Goal: Task Accomplishment & Management: Manage account settings

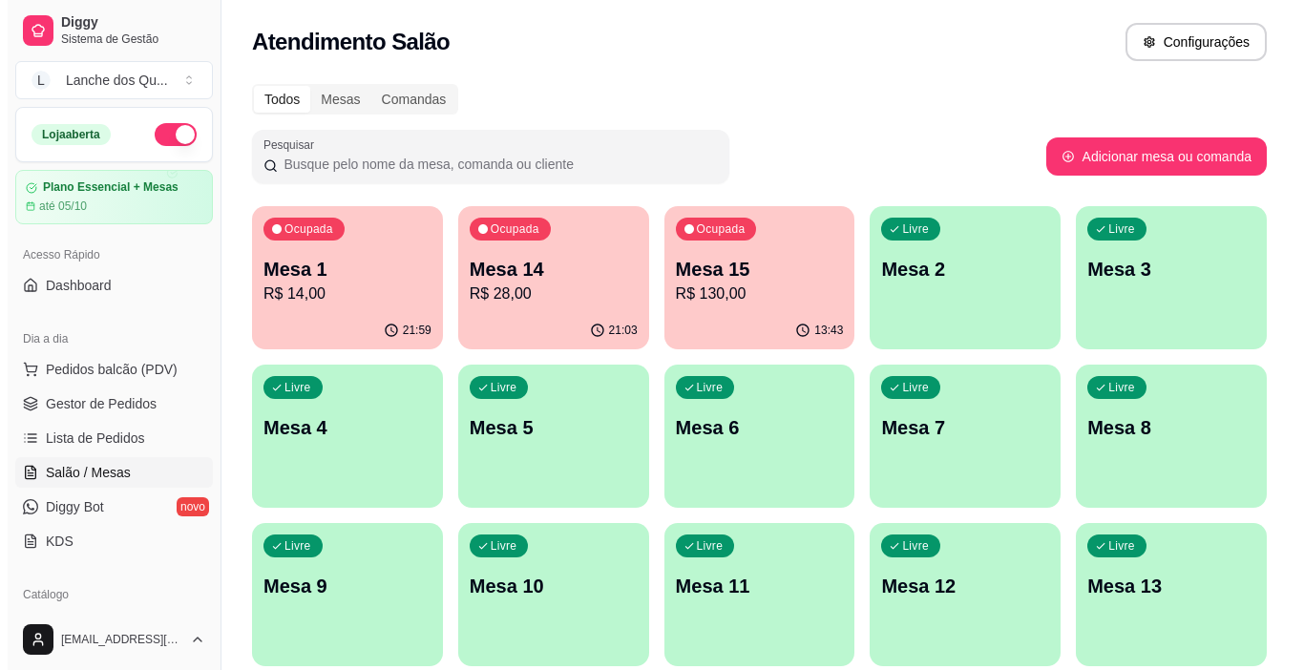
scroll to position [74, 0]
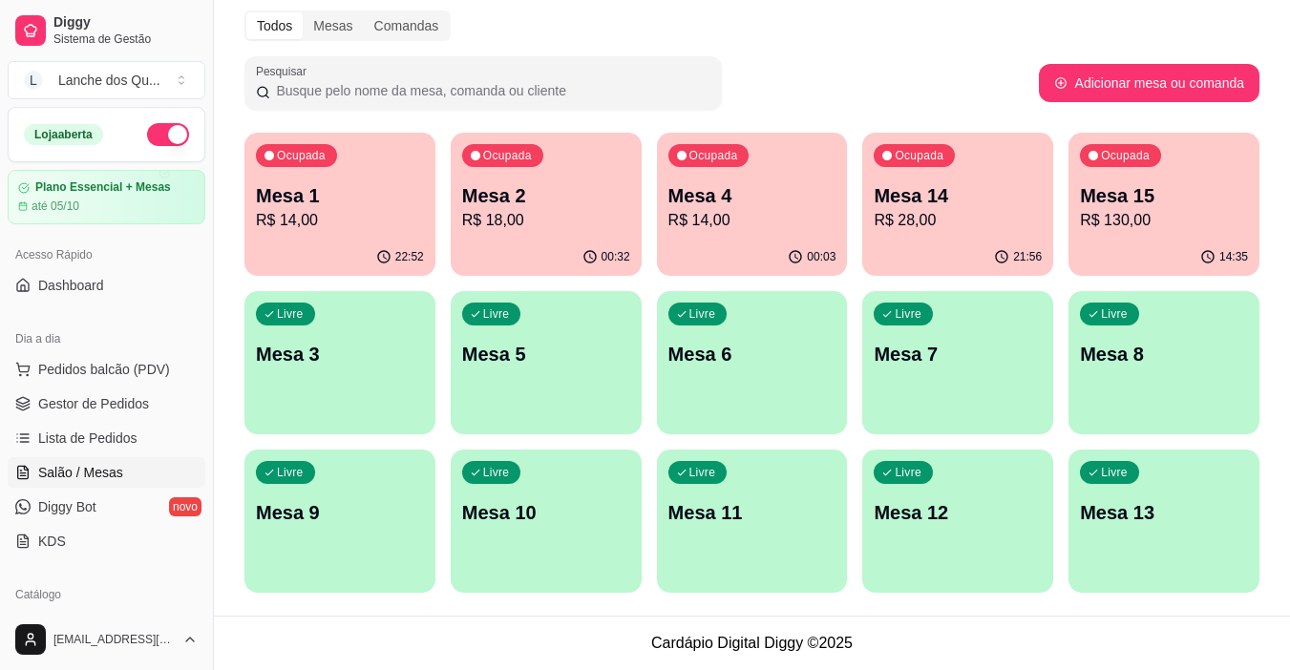
click at [328, 380] on div "Livre Mesa 3" at bounding box center [339, 351] width 191 height 120
click at [420, 342] on p "Mesa 3" at bounding box center [340, 354] width 168 height 27
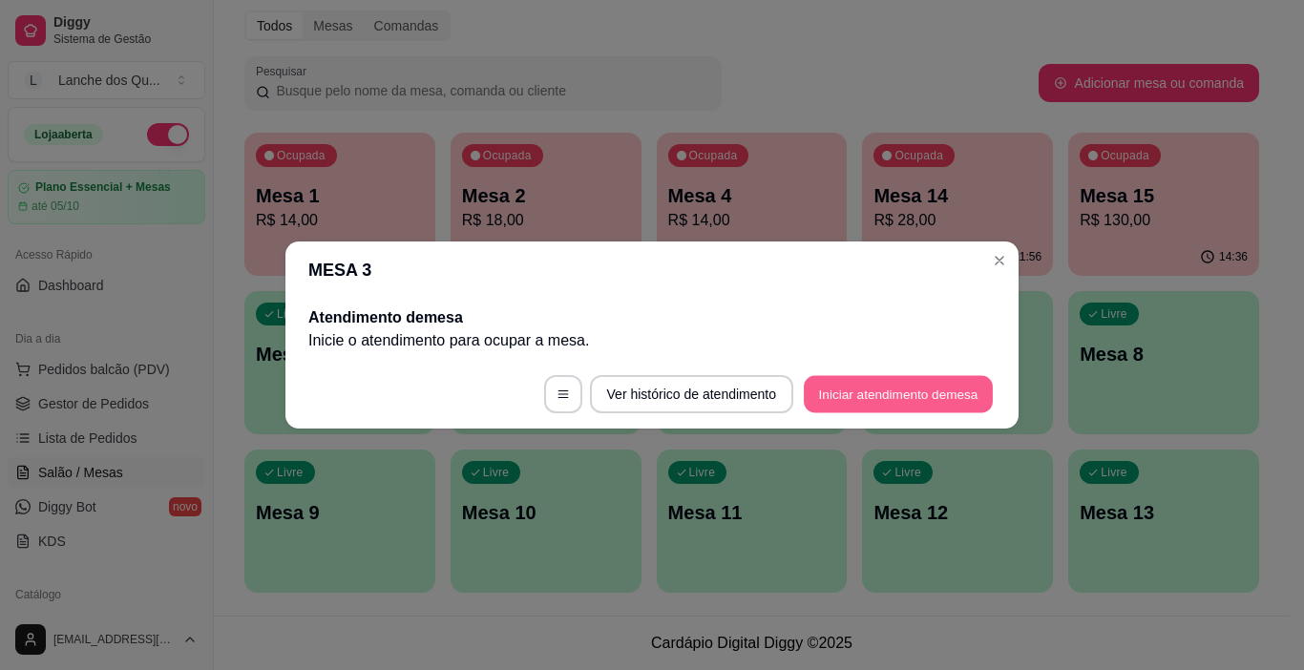
click at [853, 394] on button "Iniciar atendimento de mesa" at bounding box center [898, 394] width 189 height 37
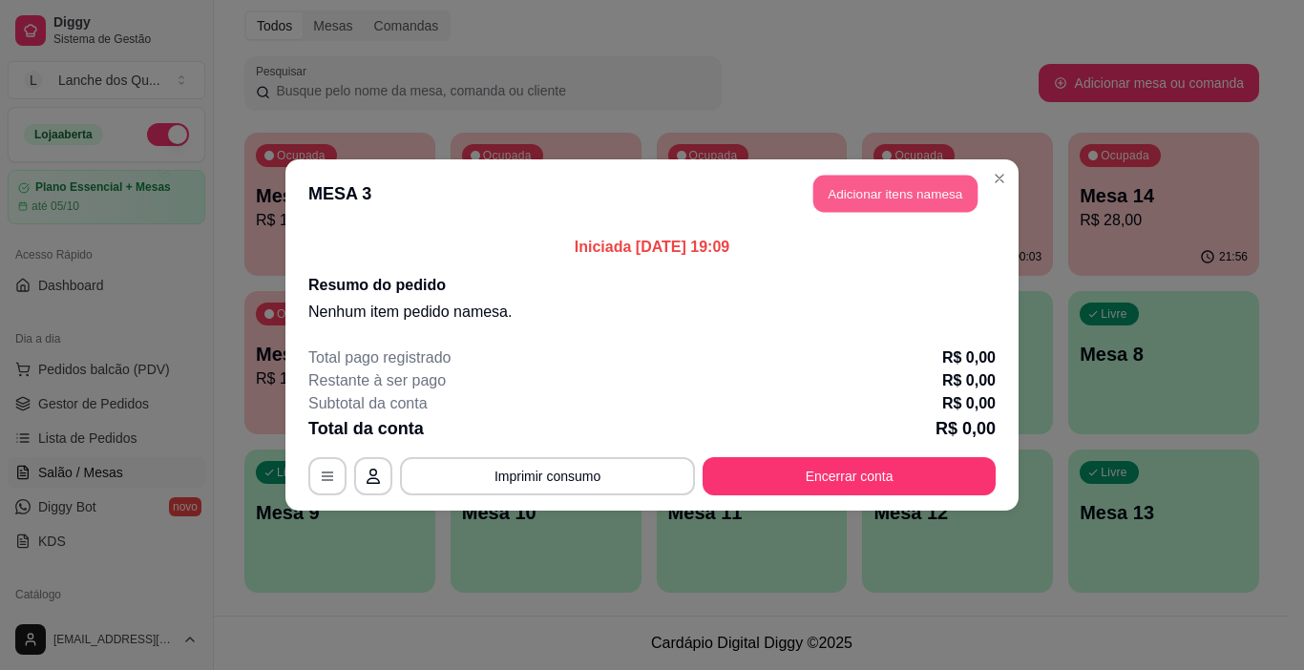
click at [921, 205] on button "Adicionar itens na mesa" at bounding box center [896, 194] width 164 height 37
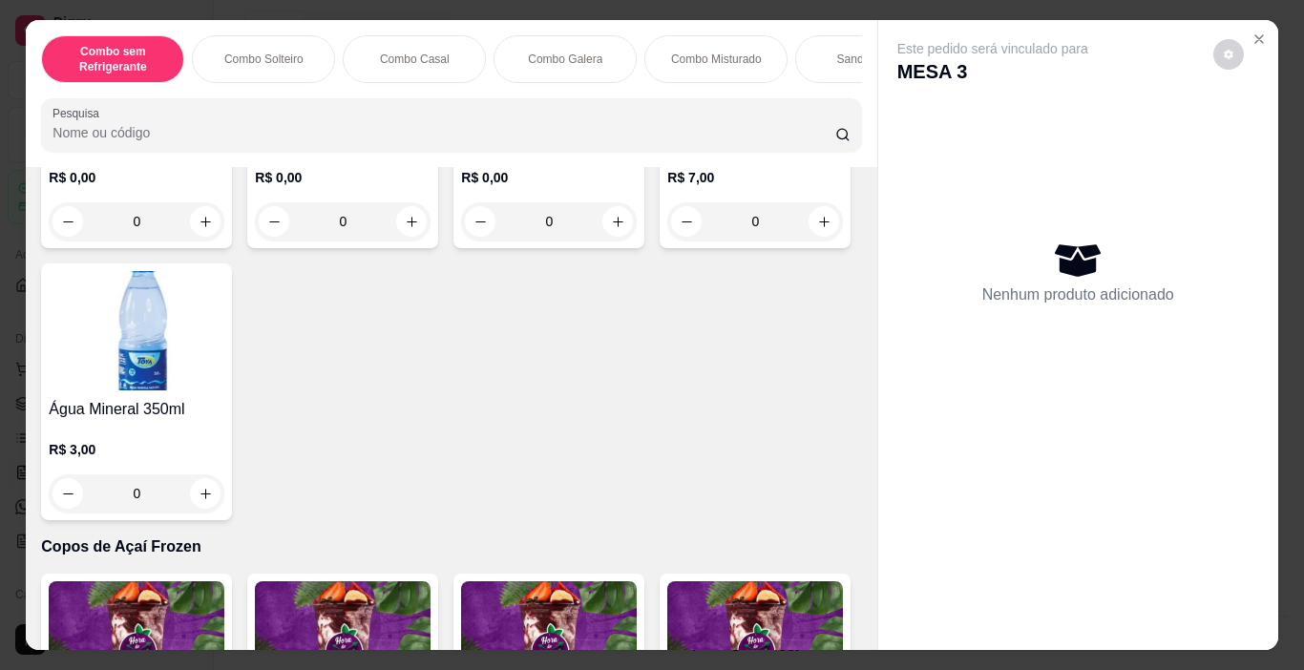
scroll to position [4488, 0]
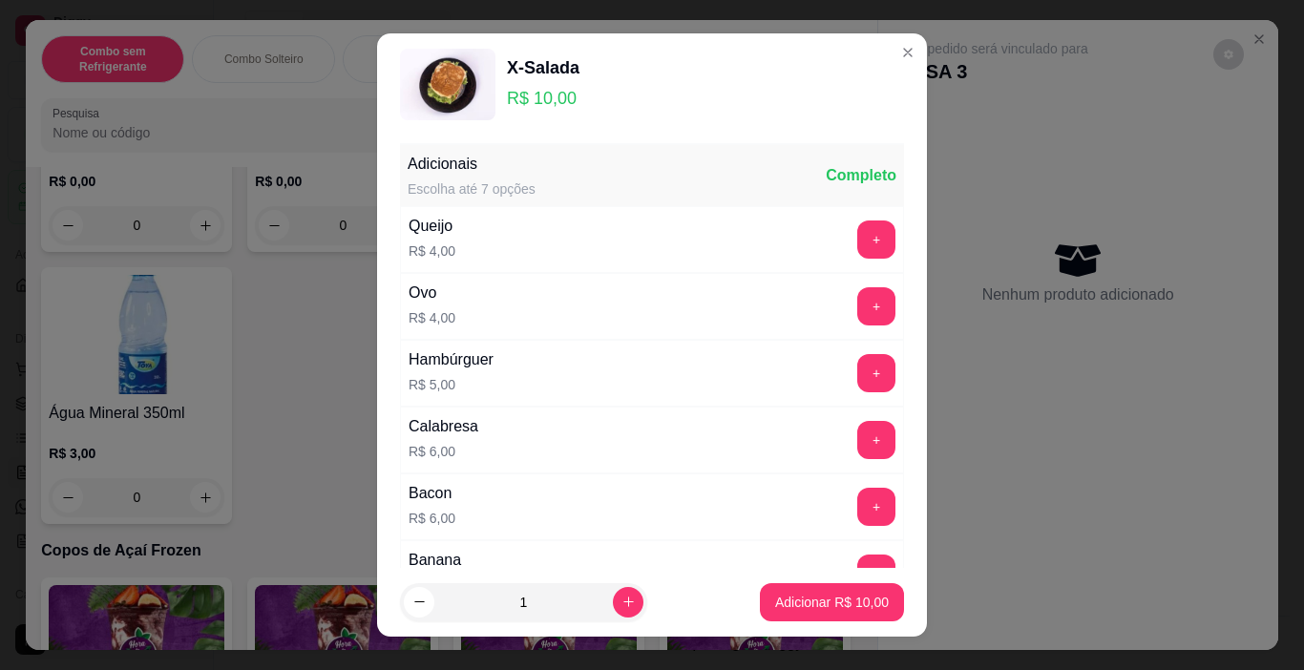
scroll to position [249, 0]
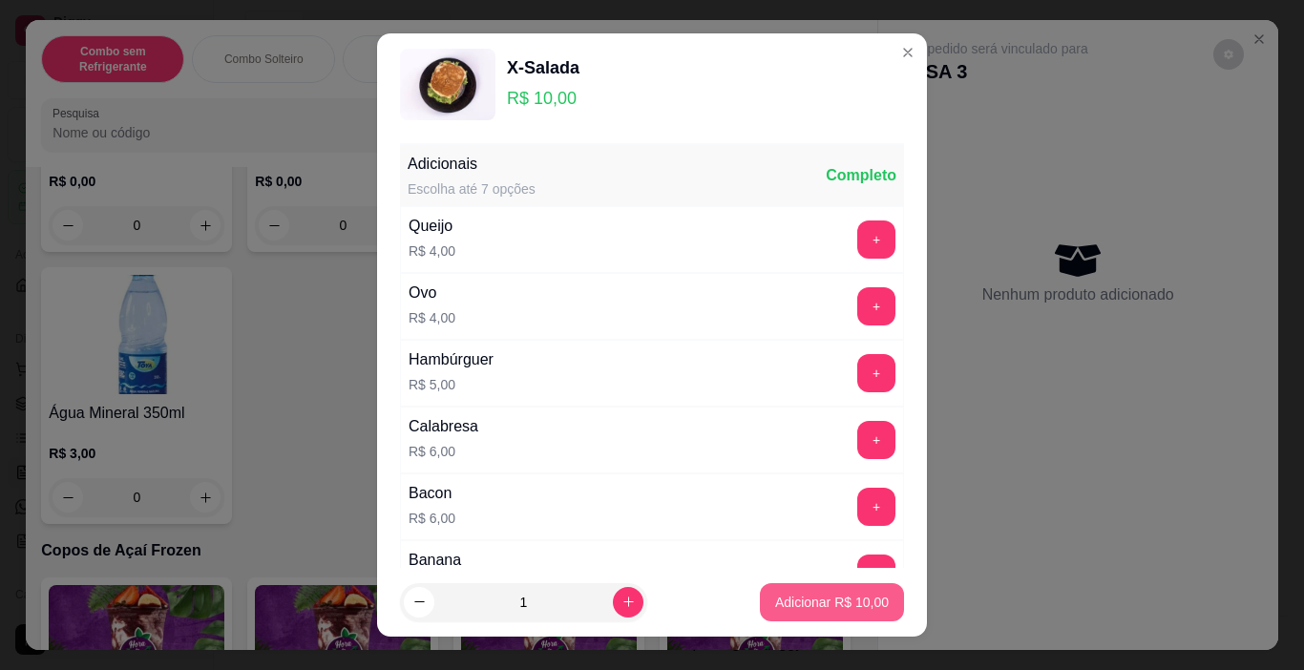
click at [824, 605] on p "Adicionar R$ 10,00" at bounding box center [832, 602] width 114 height 19
type input "1"
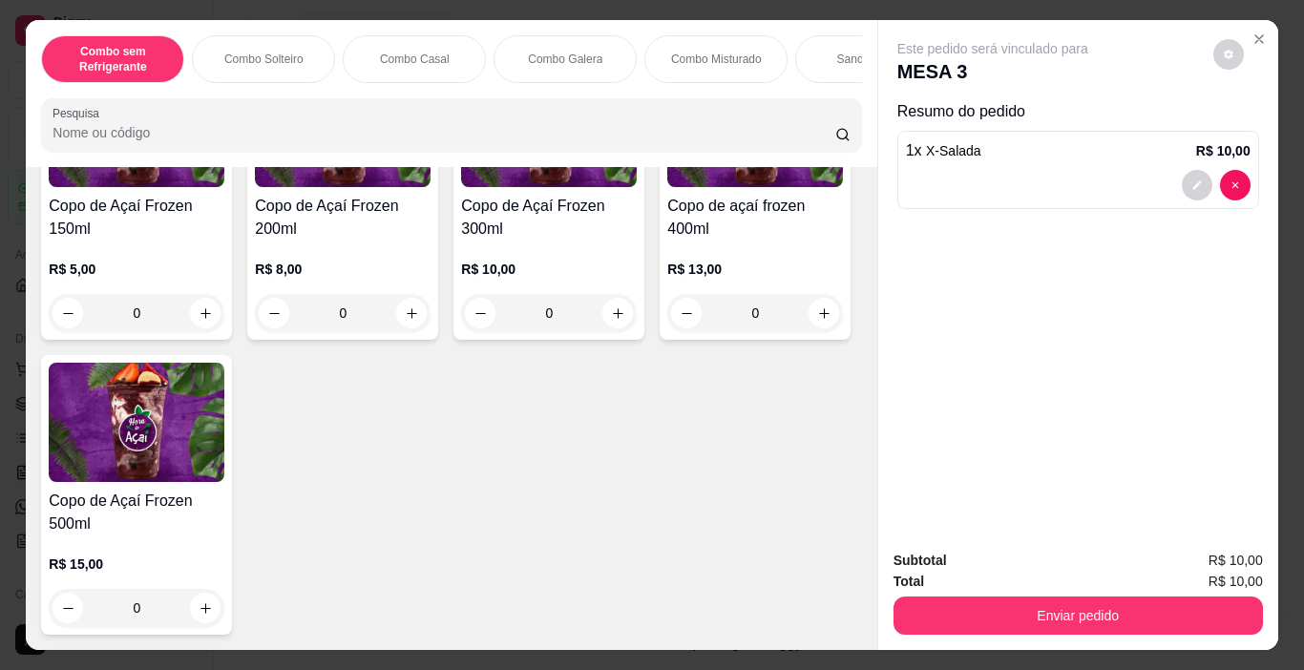
scroll to position [5914, 0]
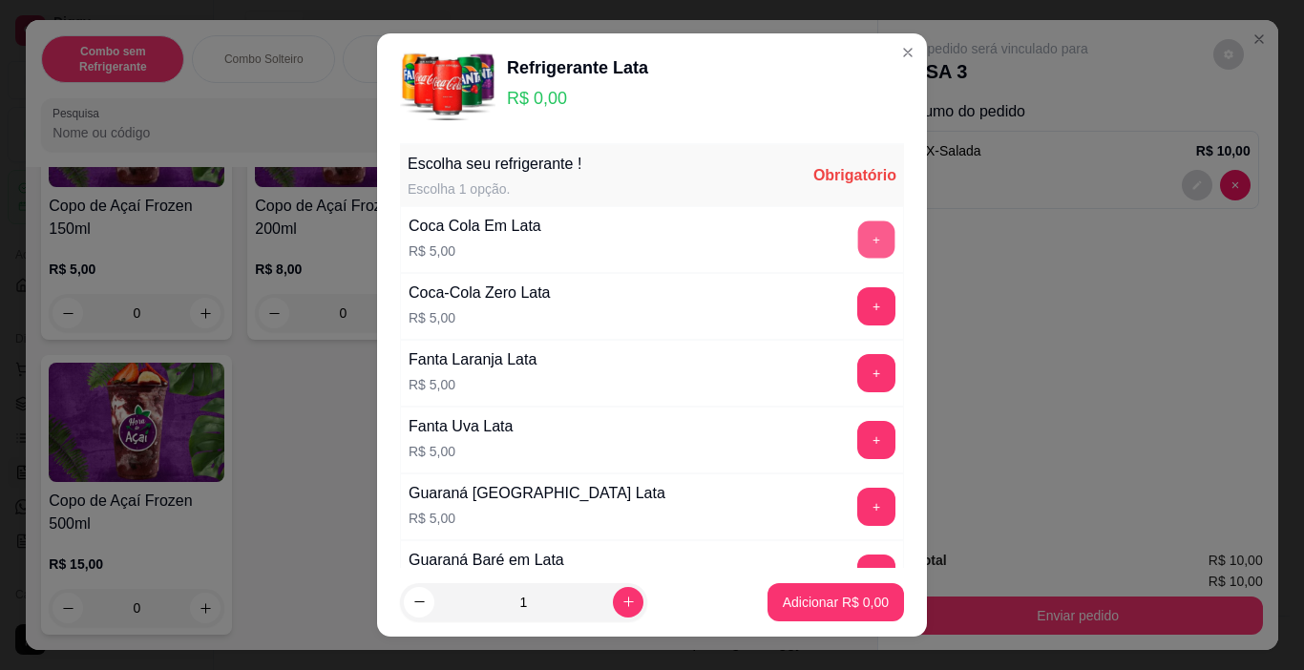
click at [858, 231] on button "+" at bounding box center [876, 240] width 37 height 37
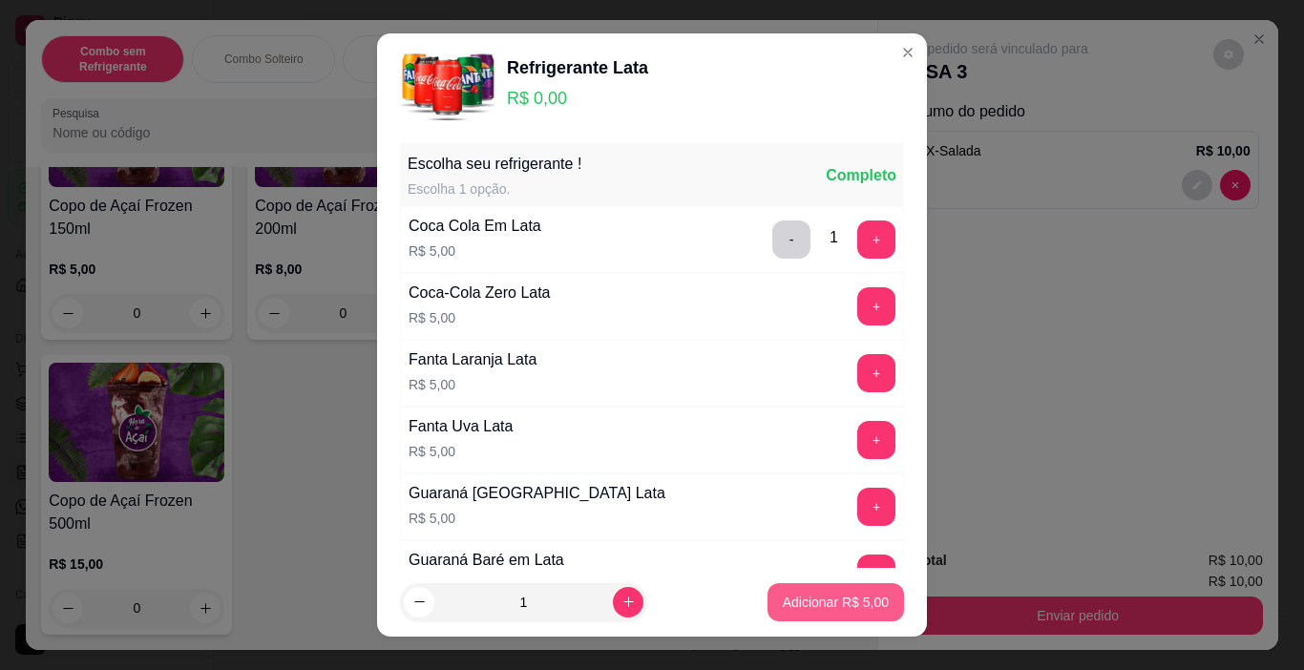
click at [843, 615] on button "Adicionar R$ 5,00" at bounding box center [836, 602] width 137 height 38
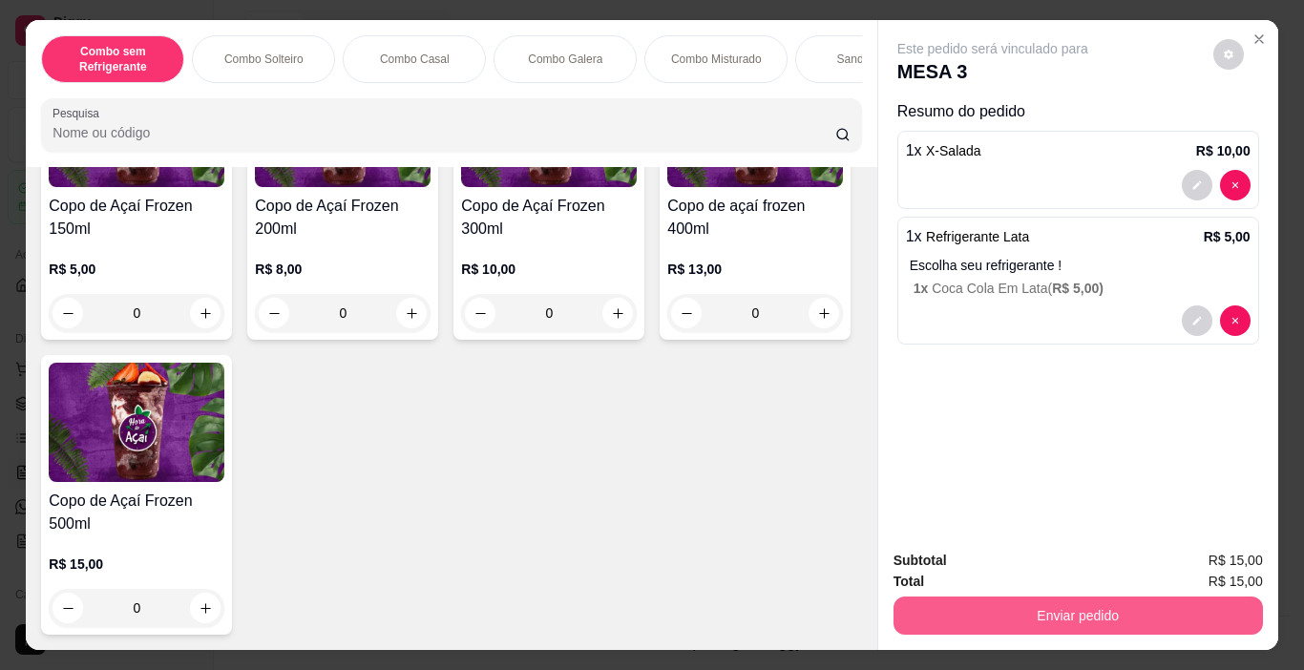
click at [1028, 616] on button "Enviar pedido" at bounding box center [1079, 616] width 370 height 38
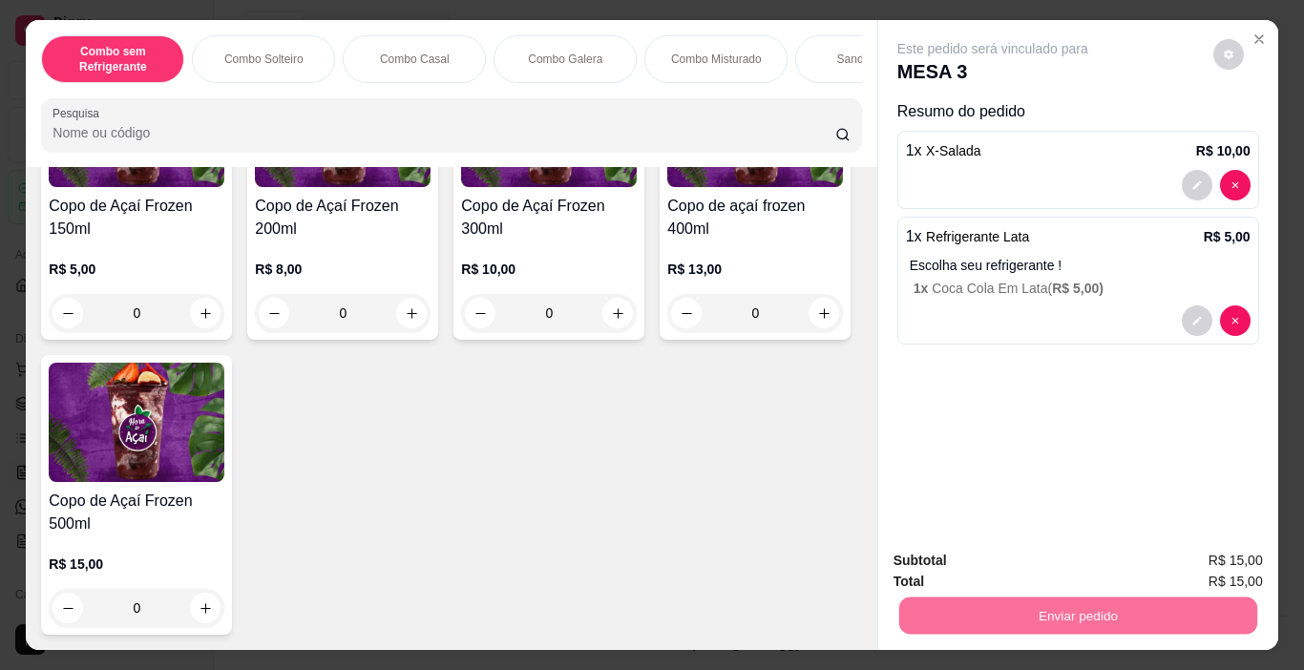
click at [1003, 556] on button "Não registrar e enviar pedido" at bounding box center [1015, 561] width 199 height 36
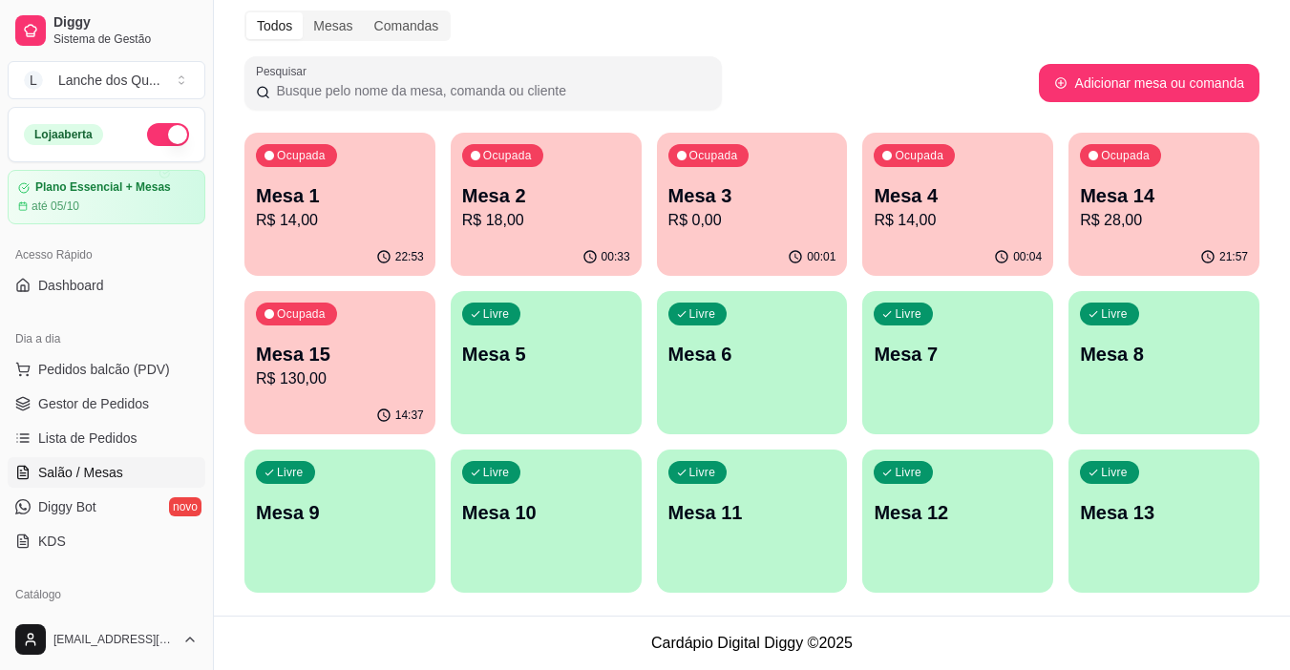
click at [362, 238] on div "Ocupada Mesa 1 R$ 14,00" at bounding box center [339, 186] width 191 height 106
click at [577, 224] on p "R$ 18,00" at bounding box center [545, 220] width 163 height 22
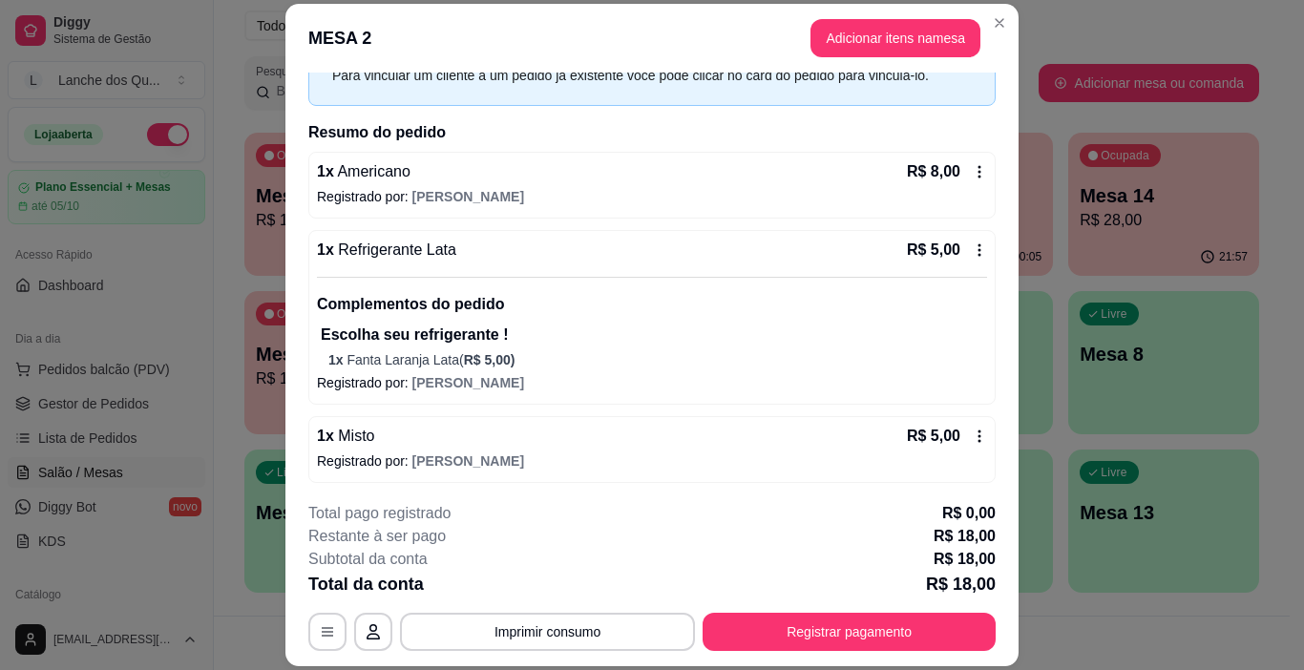
scroll to position [104, 0]
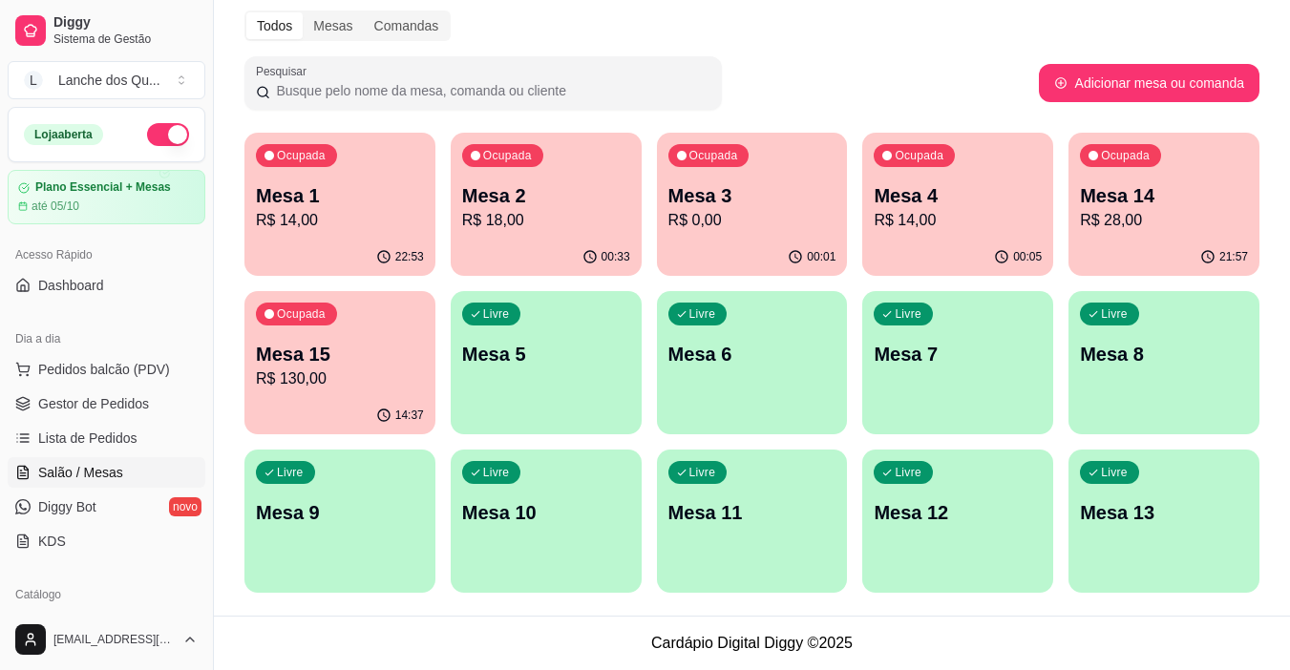
click at [762, 194] on p "Mesa 3" at bounding box center [752, 195] width 168 height 27
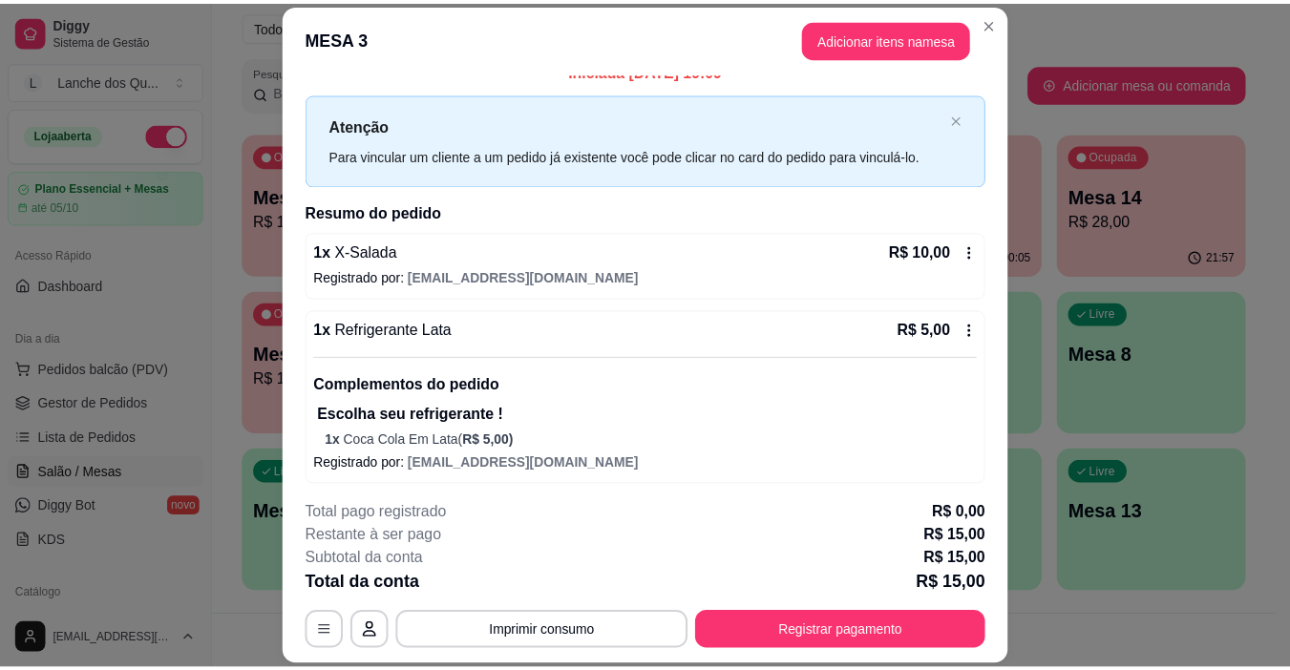
scroll to position [26, 0]
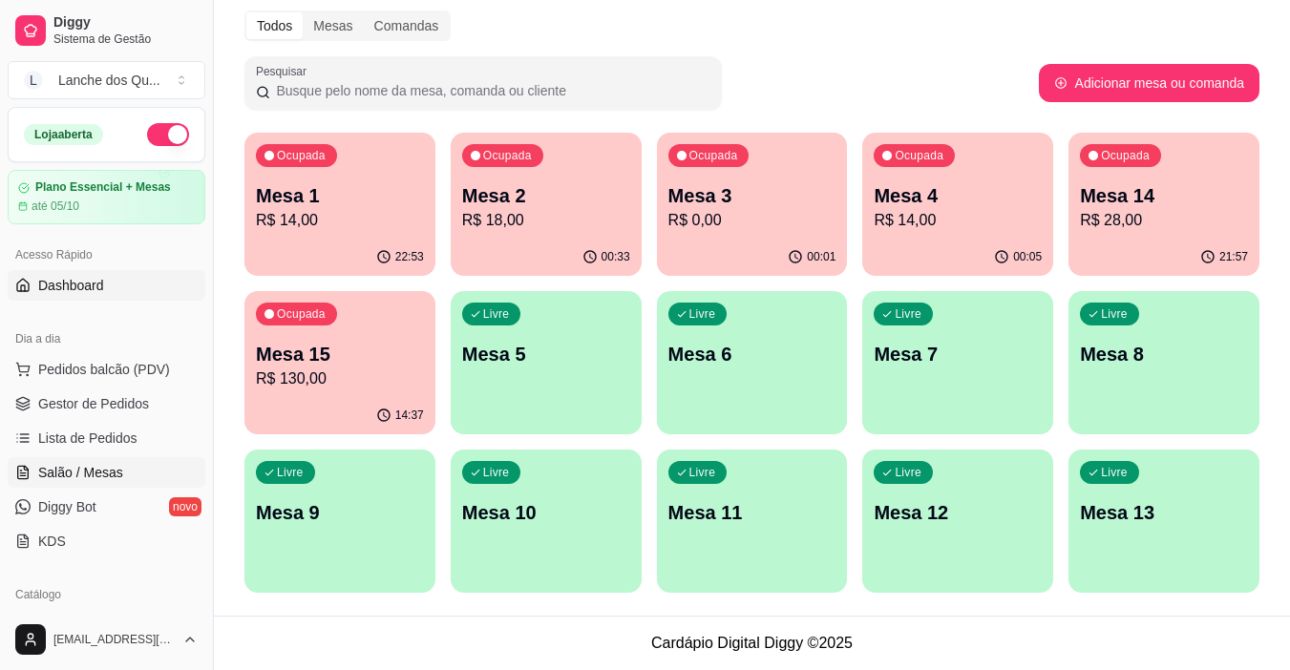
click at [97, 297] on link "Dashboard" at bounding box center [107, 285] width 198 height 31
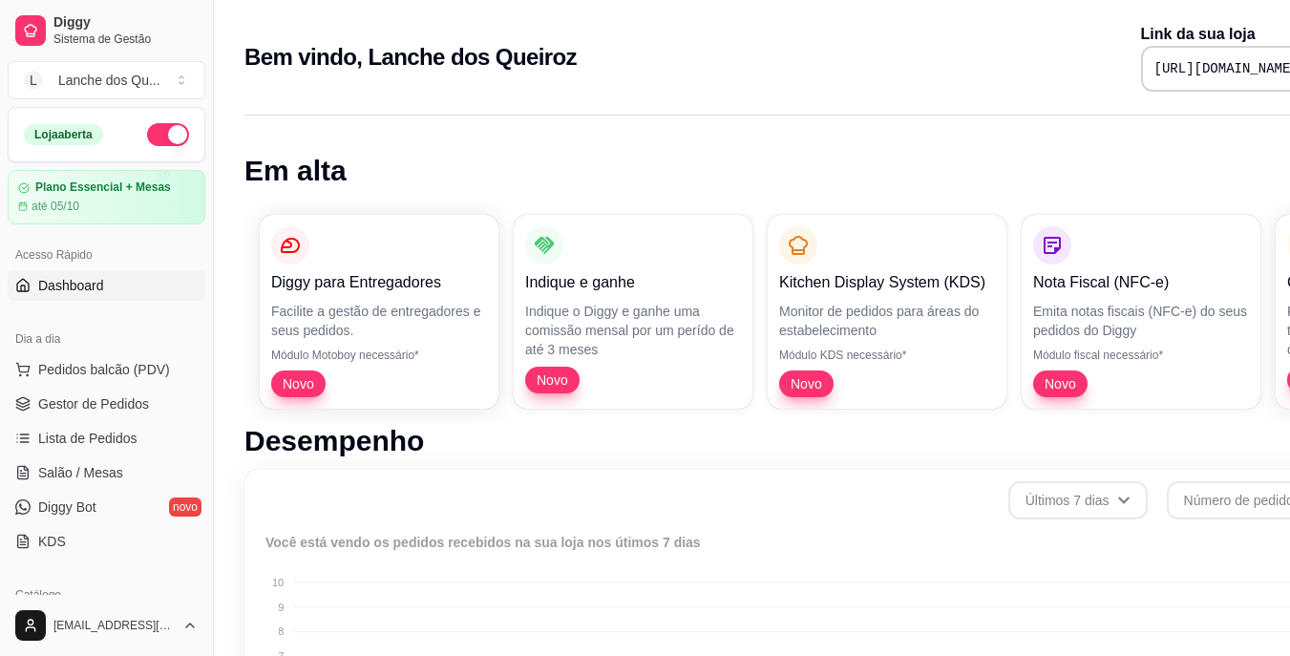
click at [111, 420] on ul "Pedidos balcão (PDV) Gestor de Pedidos Lista de Pedidos Salão / Mesas Diggy Bot…" at bounding box center [107, 455] width 198 height 202
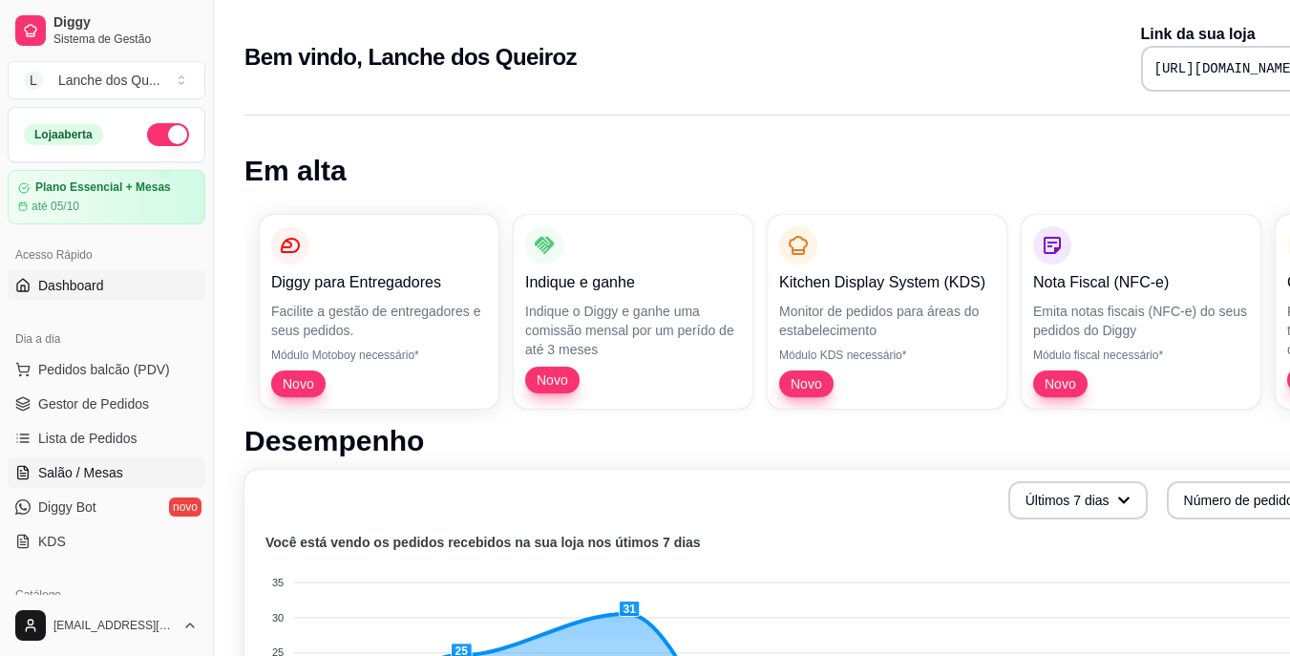
click at [109, 483] on link "Salão / Mesas" at bounding box center [107, 472] width 198 height 31
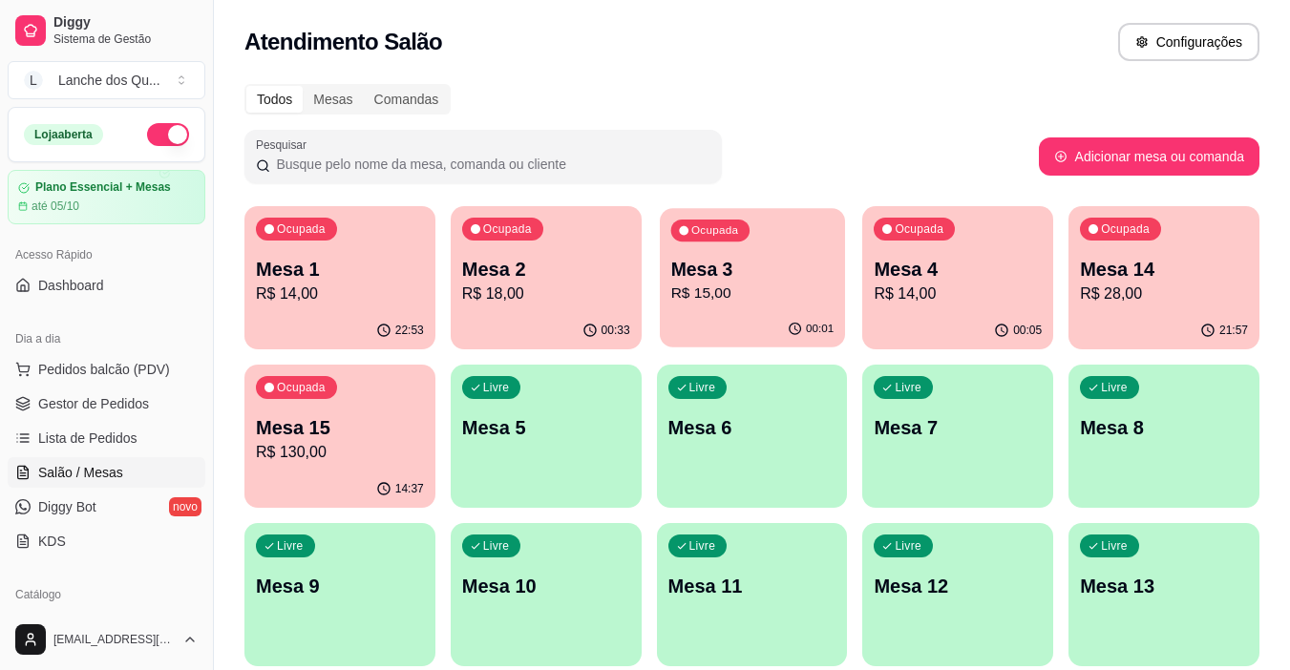
click at [761, 314] on div "00:01" at bounding box center [752, 329] width 185 height 36
click at [747, 315] on div "00:01" at bounding box center [752, 330] width 191 height 37
click at [930, 291] on p "R$ 14,00" at bounding box center [958, 294] width 168 height 23
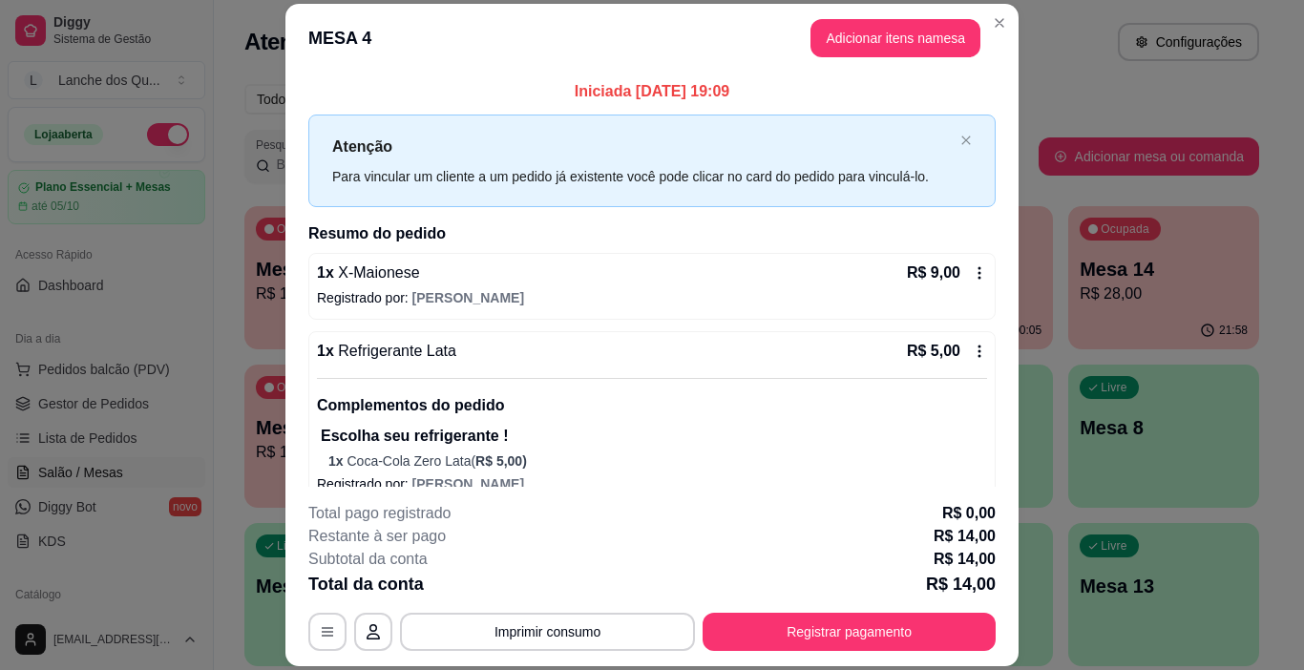
scroll to position [26, 0]
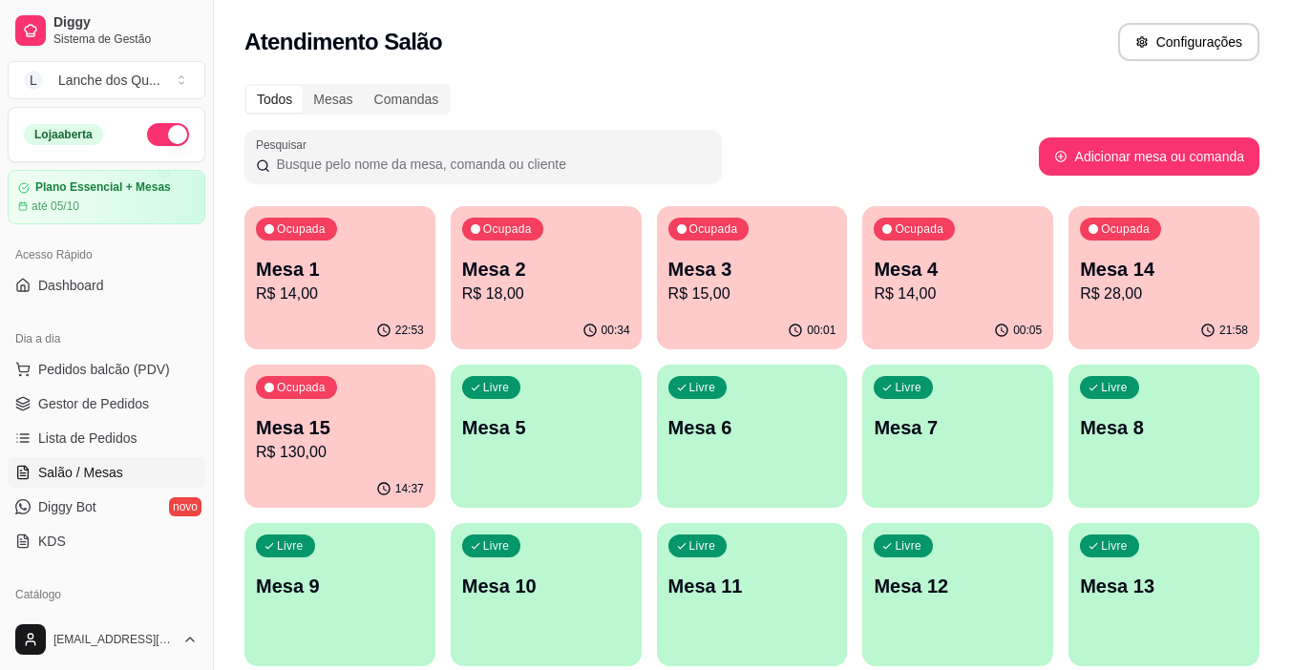
click at [1082, 289] on p "R$ 28,00" at bounding box center [1164, 294] width 168 height 23
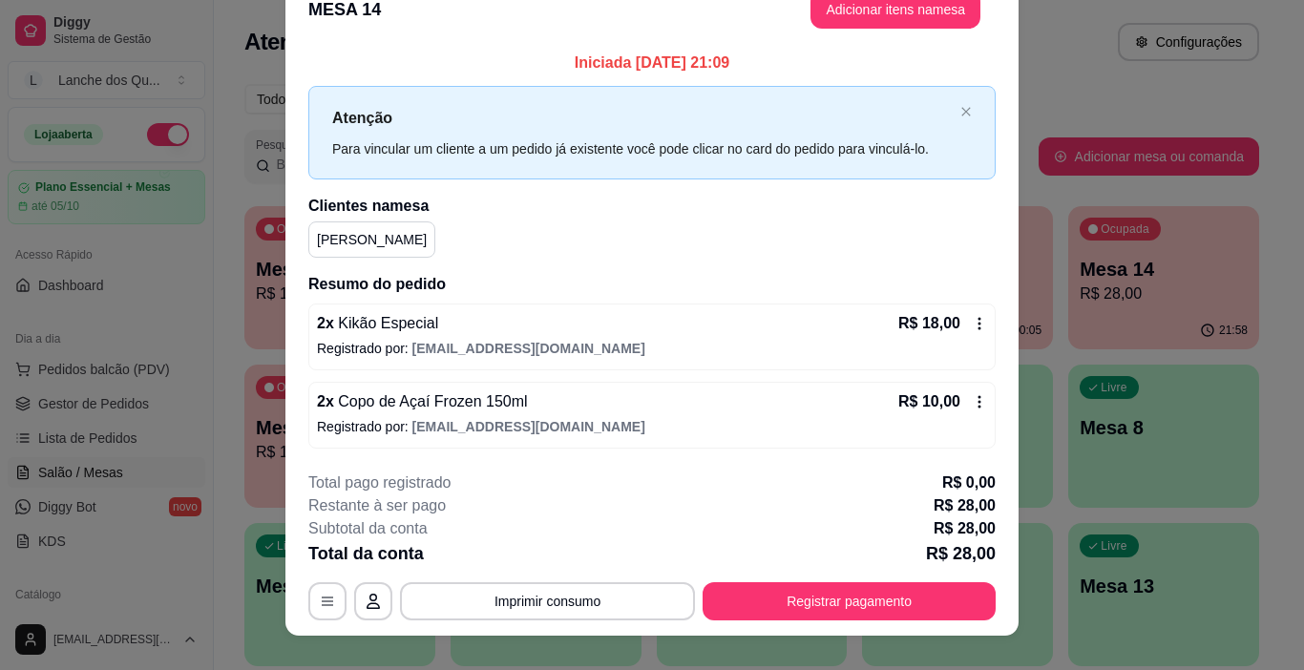
scroll to position [56, 0]
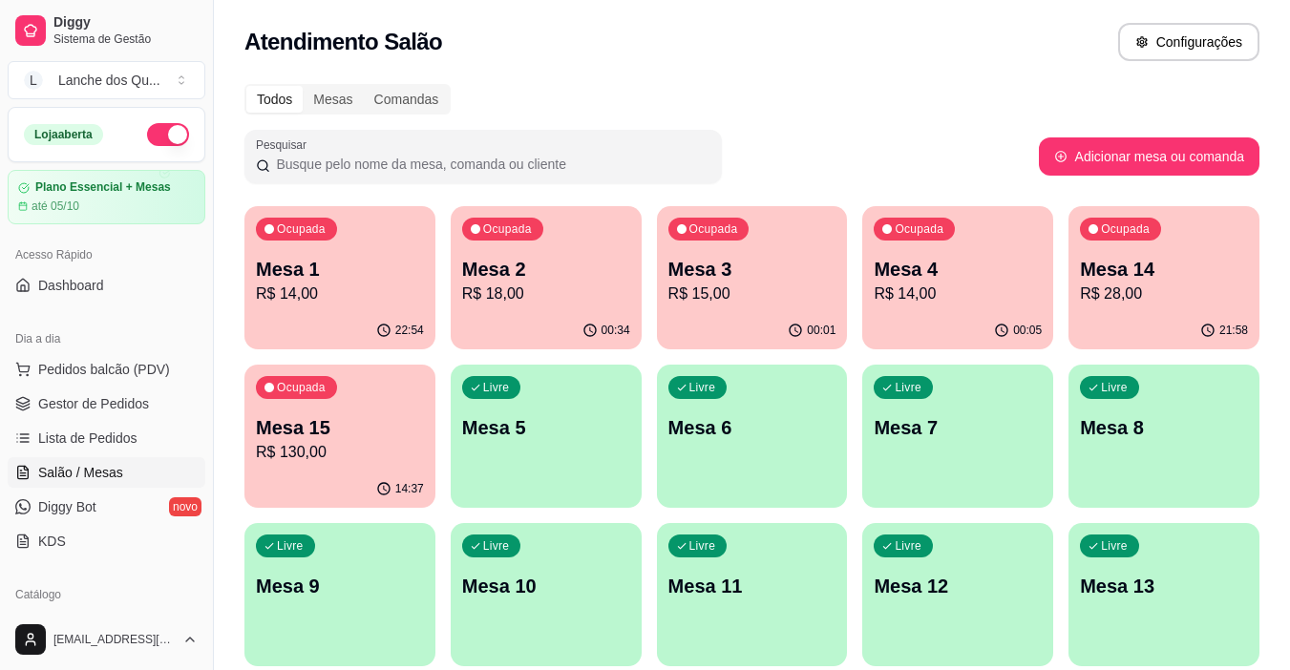
click at [276, 402] on div "Ocupada Mesa 15 R$ 130,00" at bounding box center [339, 418] width 191 height 106
click at [742, 325] on div "00:01" at bounding box center [752, 329] width 185 height 36
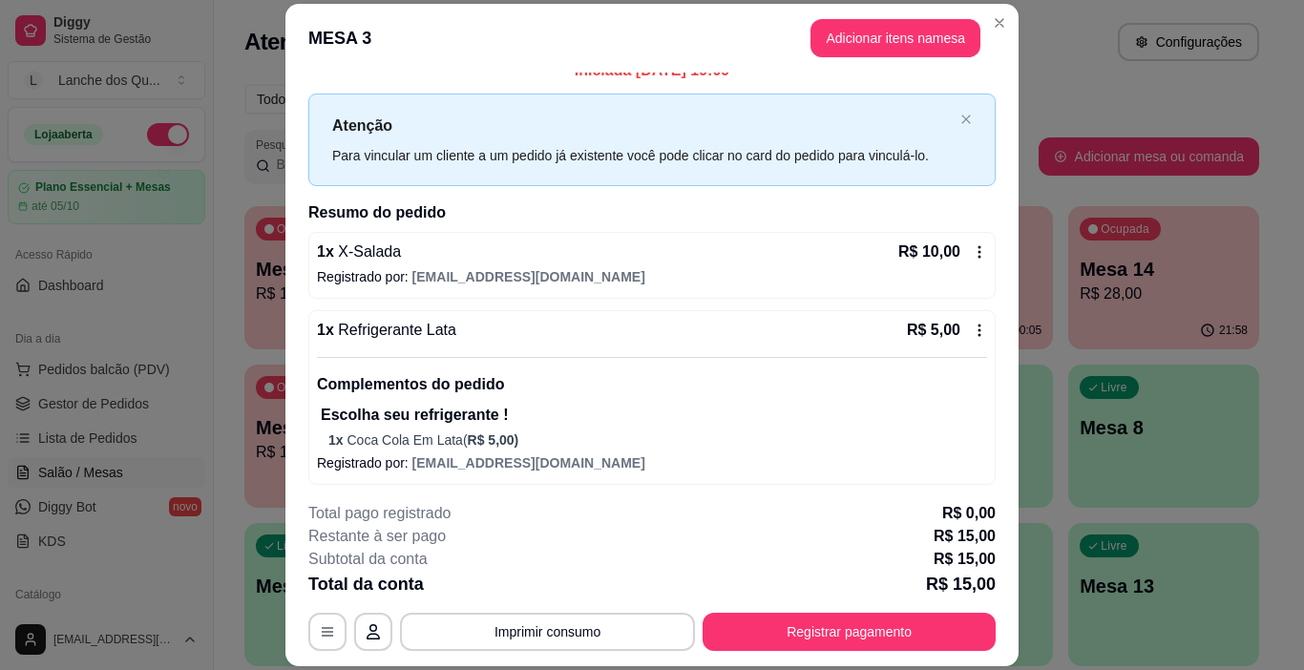
scroll to position [26, 0]
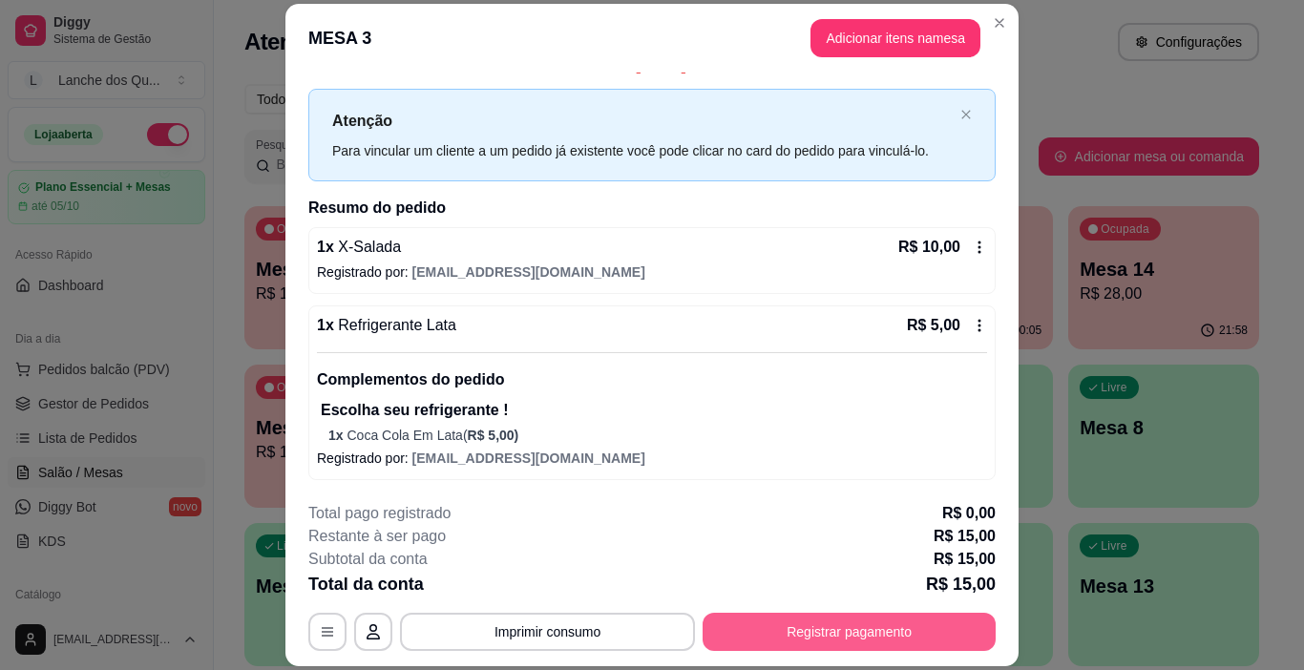
click at [793, 631] on button "Registrar pagamento" at bounding box center [849, 632] width 293 height 38
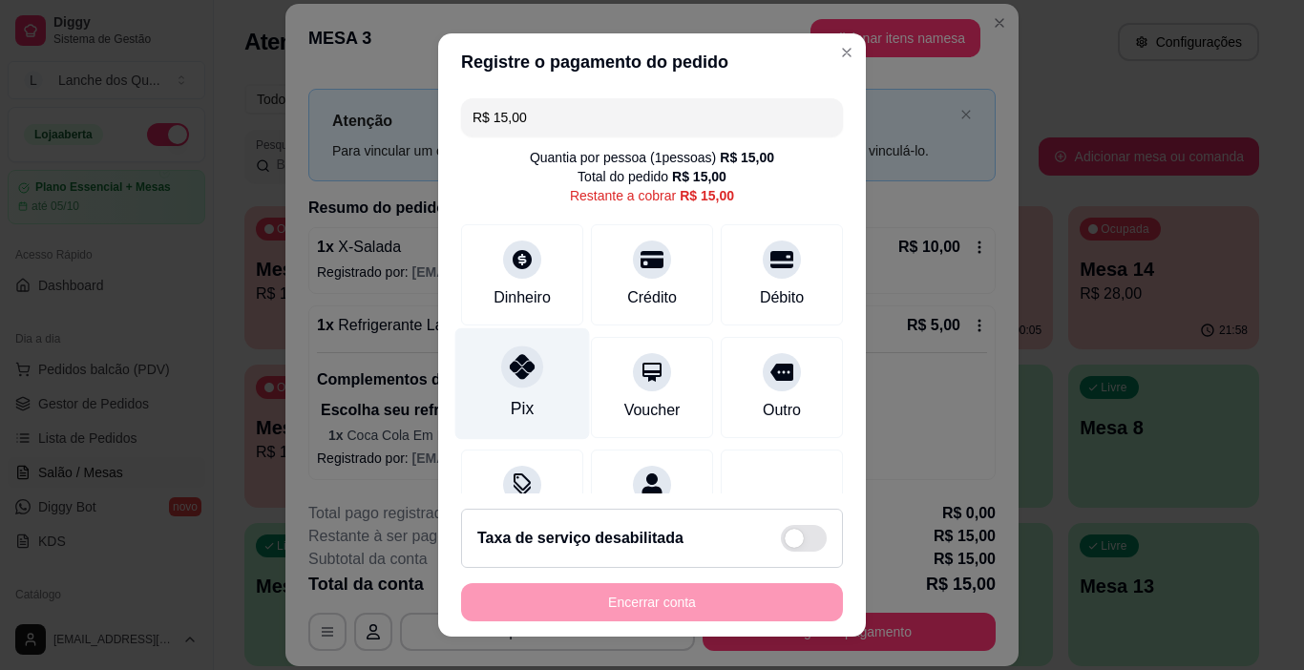
click at [519, 393] on div "Pix" at bounding box center [522, 384] width 135 height 112
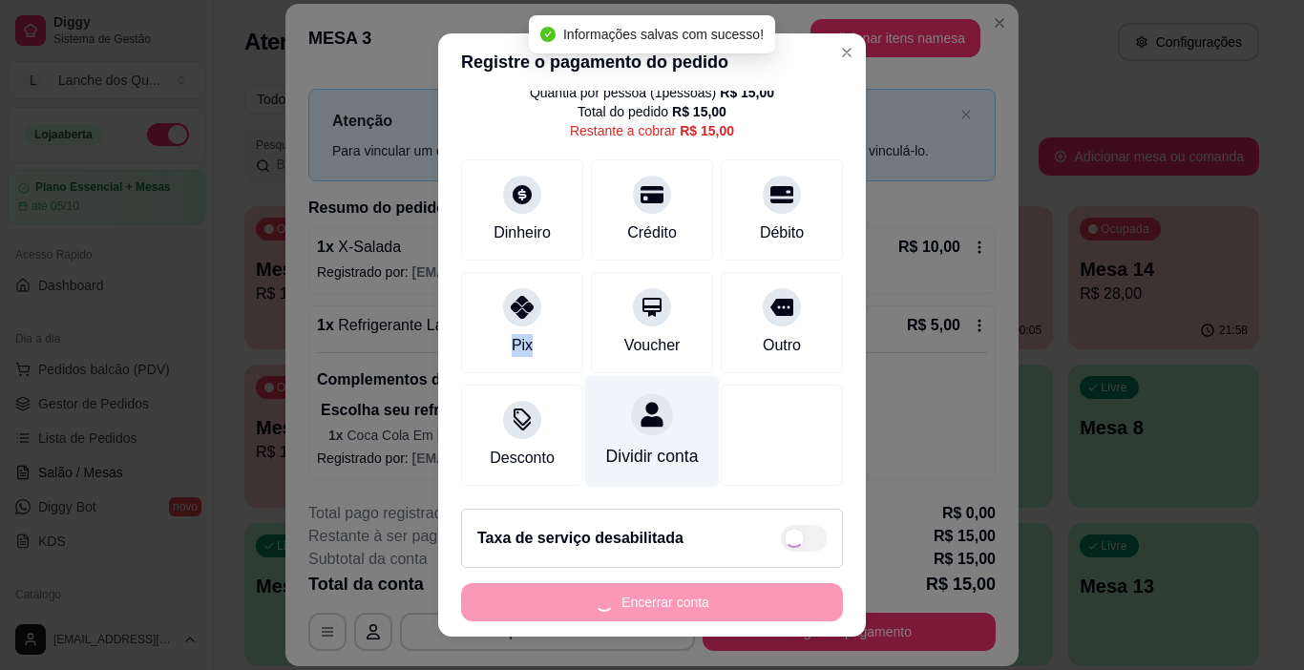
type input "R$ 0,00"
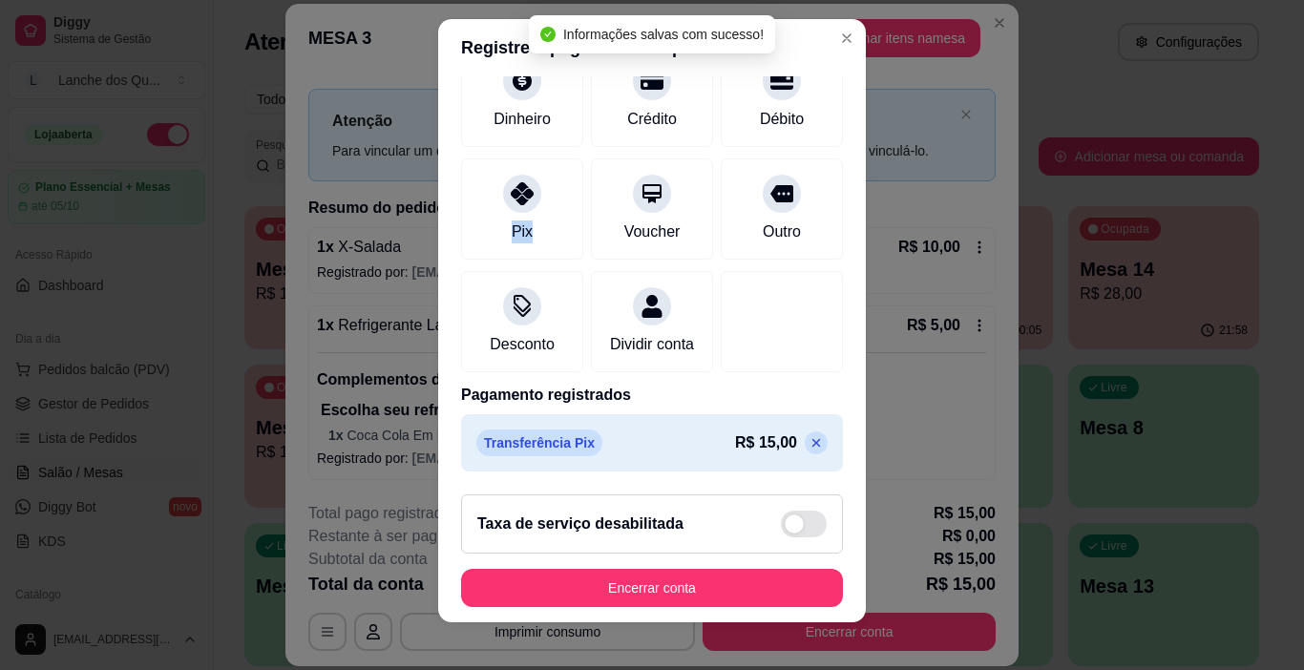
scroll to position [28, 0]
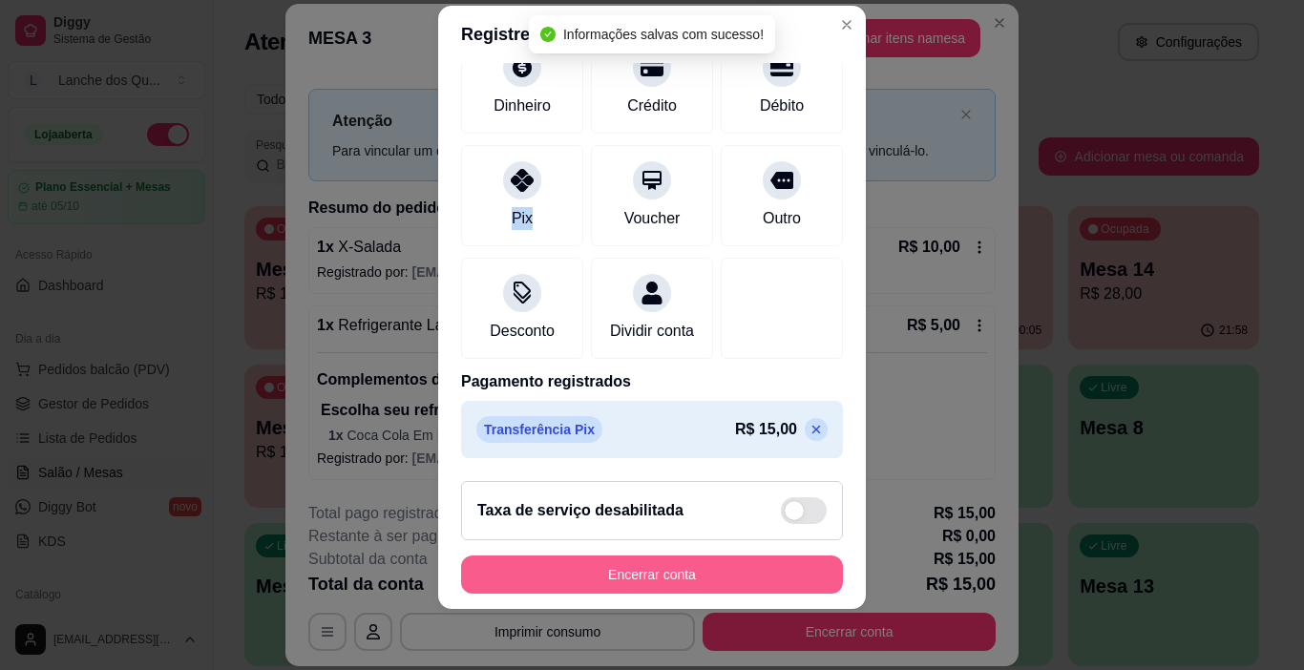
click at [718, 578] on button "Encerrar conta" at bounding box center [652, 575] width 382 height 38
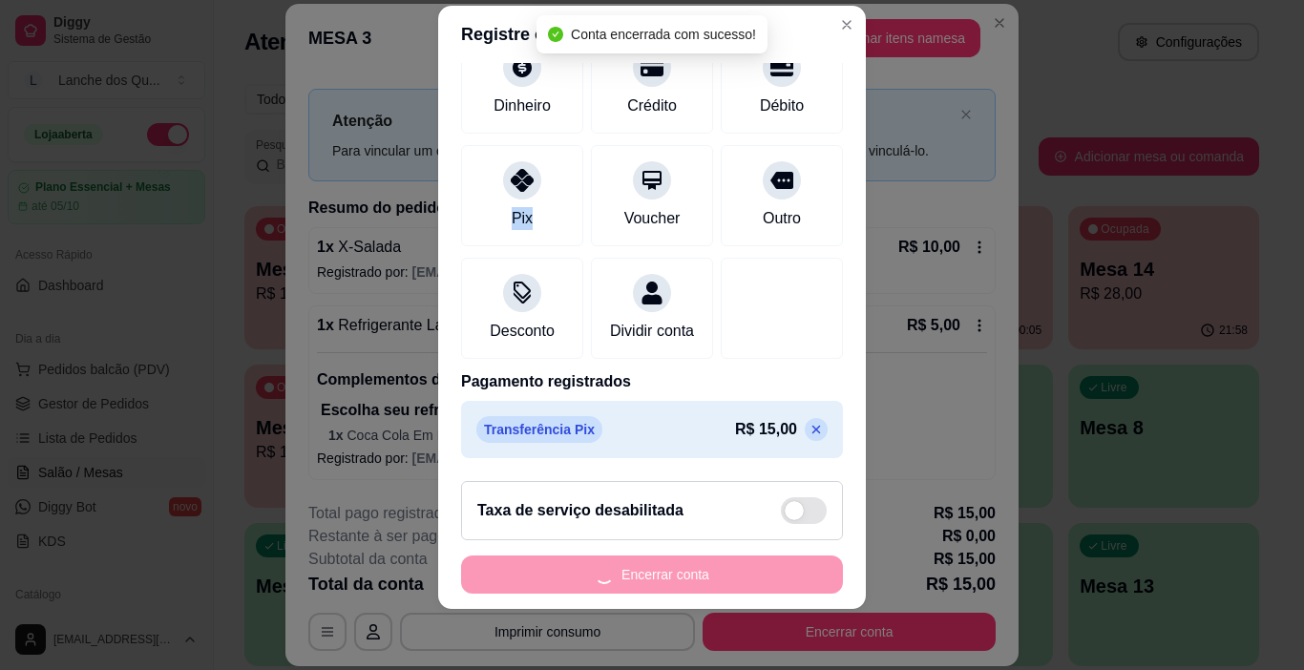
scroll to position [0, 0]
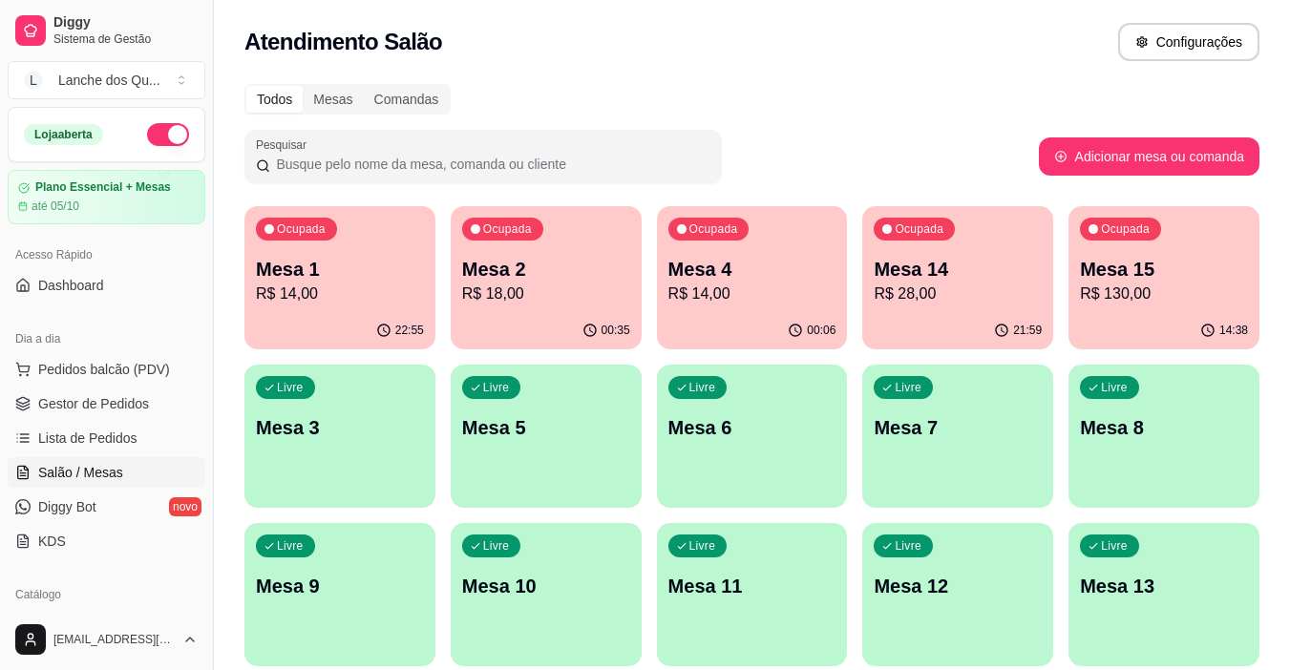
click at [747, 286] on p "R$ 14,00" at bounding box center [752, 294] width 168 height 23
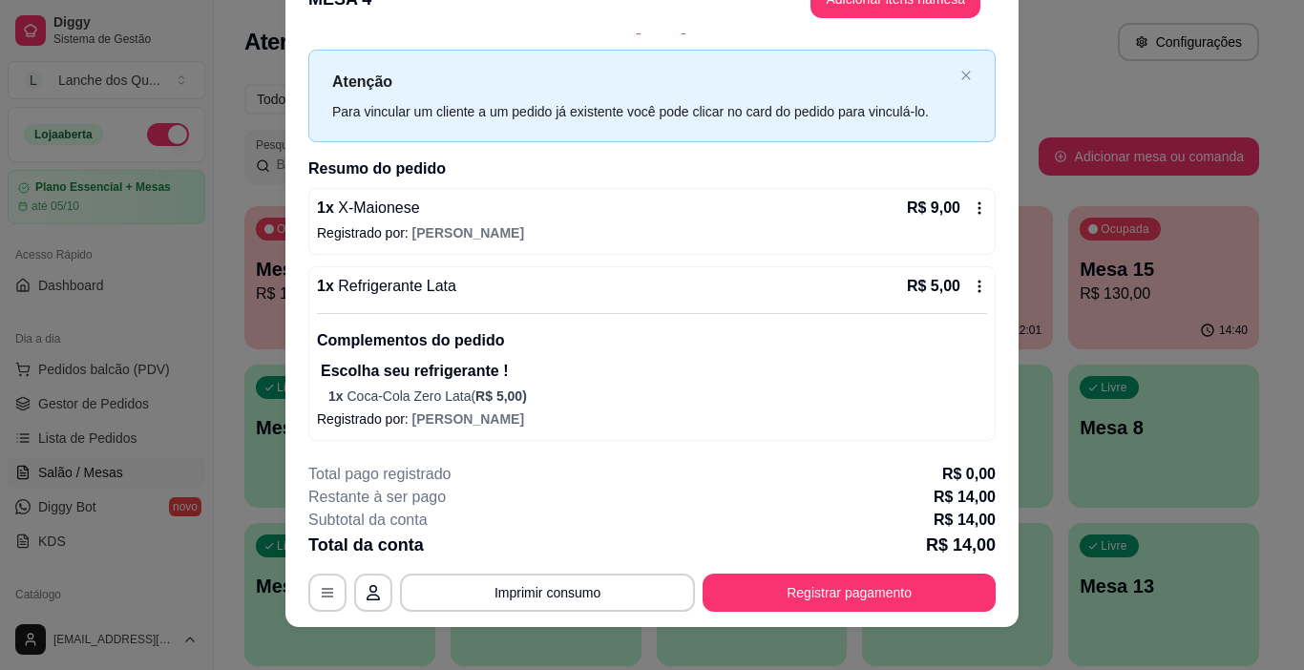
scroll to position [57, 0]
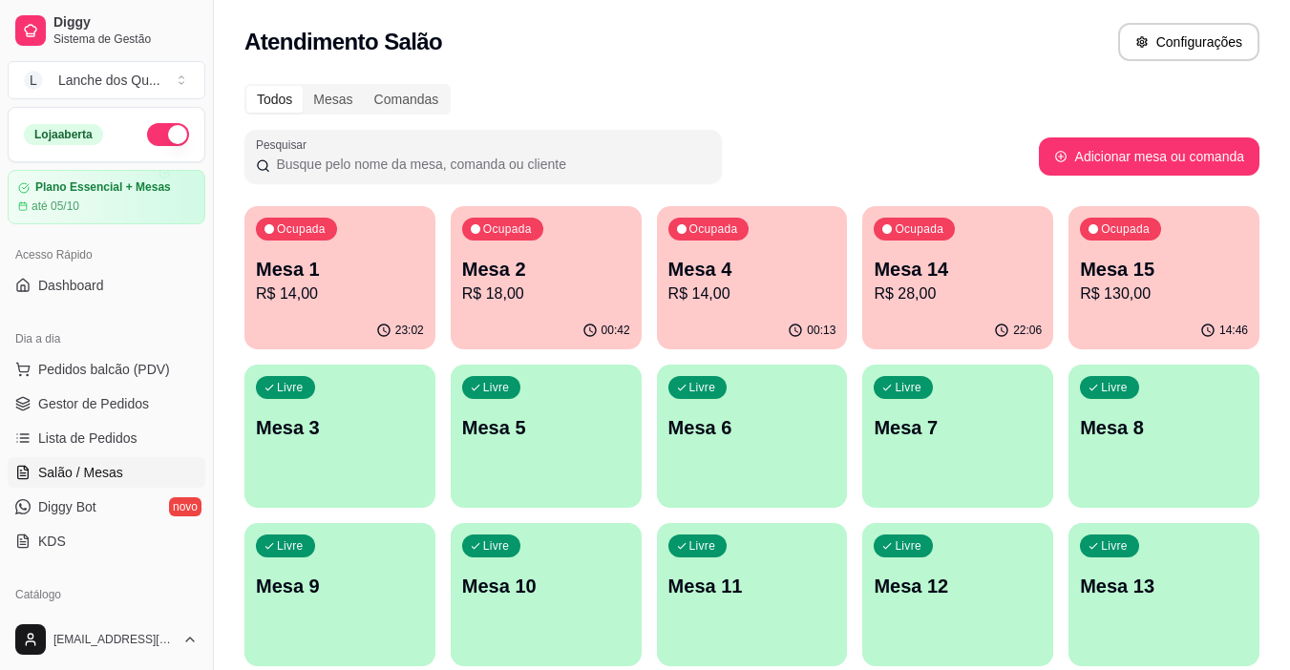
click at [345, 282] on div "Mesa 1 R$ 14,00" at bounding box center [340, 281] width 168 height 50
click at [71, 392] on link "Gestor de Pedidos" at bounding box center [107, 404] width 198 height 31
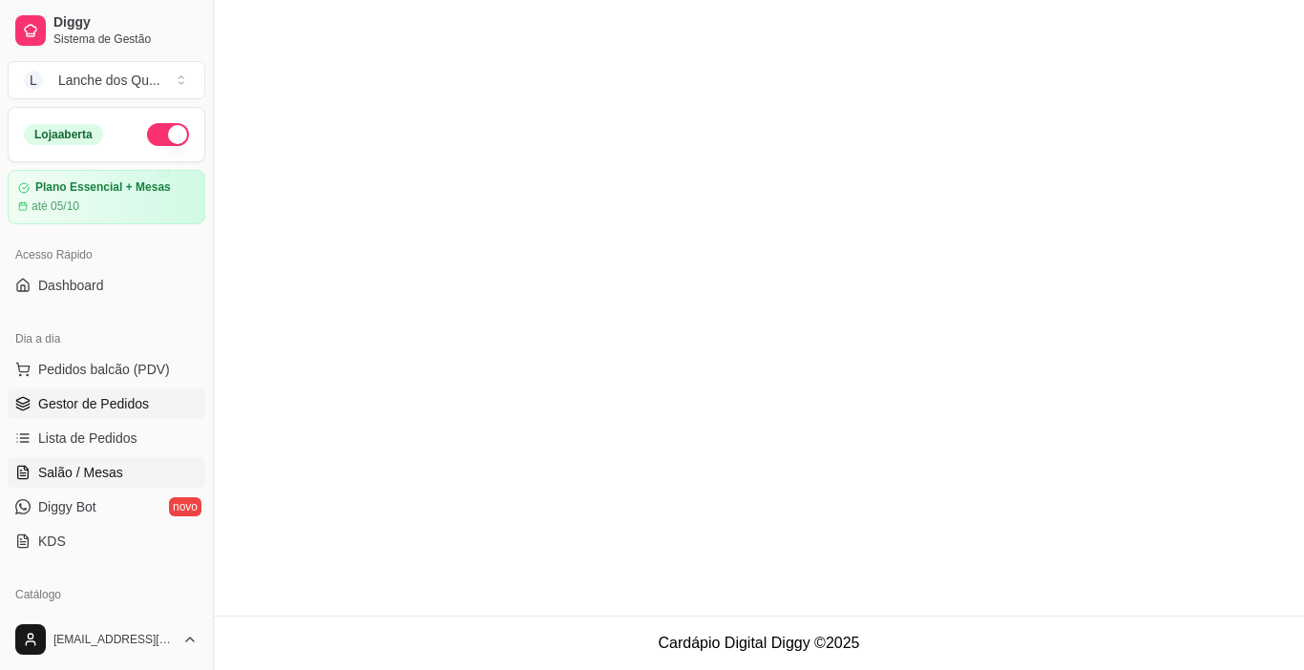
click at [76, 460] on link "Salão / Mesas" at bounding box center [107, 472] width 198 height 31
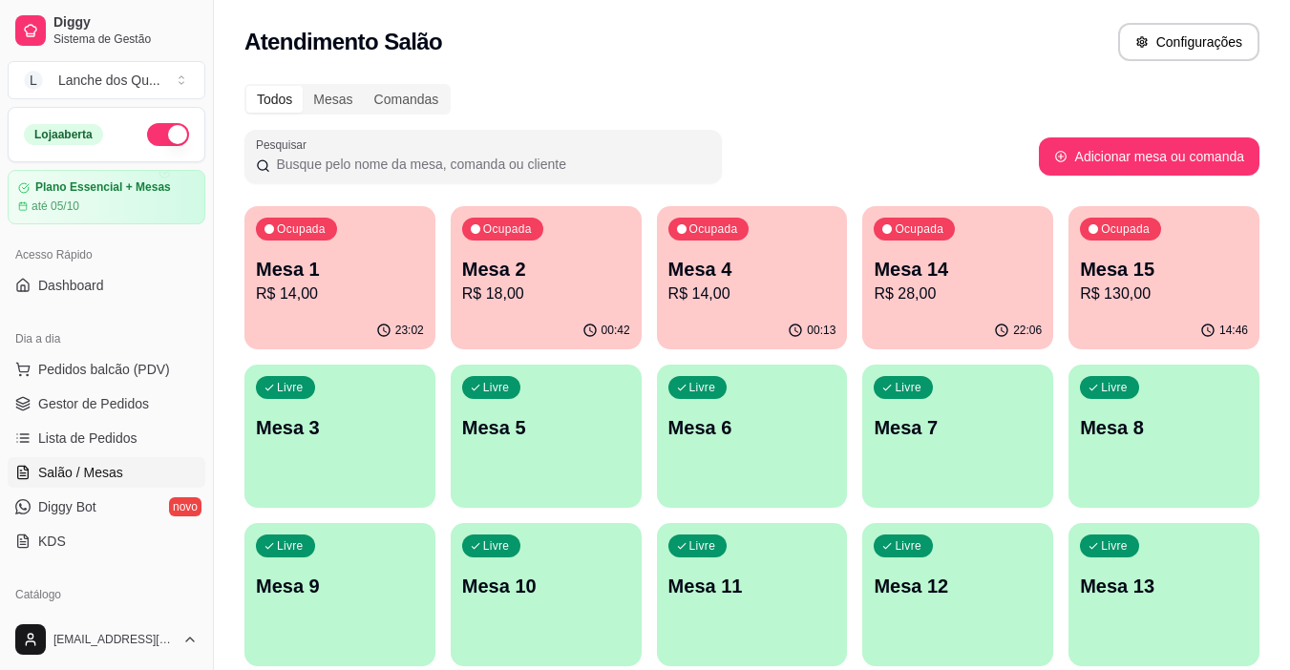
click at [537, 286] on p "R$ 18,00" at bounding box center [546, 294] width 168 height 23
click at [775, 304] on p "R$ 14,00" at bounding box center [752, 294] width 168 height 23
click at [502, 274] on p "Mesa 2" at bounding box center [546, 269] width 168 height 27
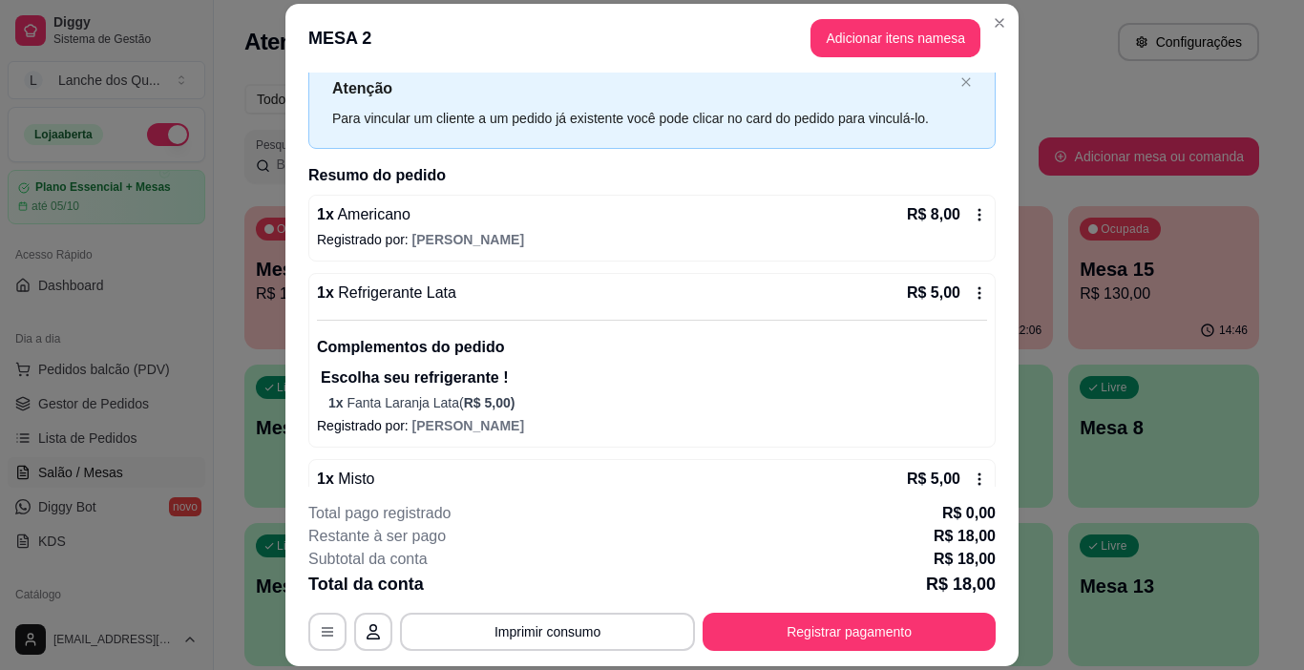
scroll to position [104, 0]
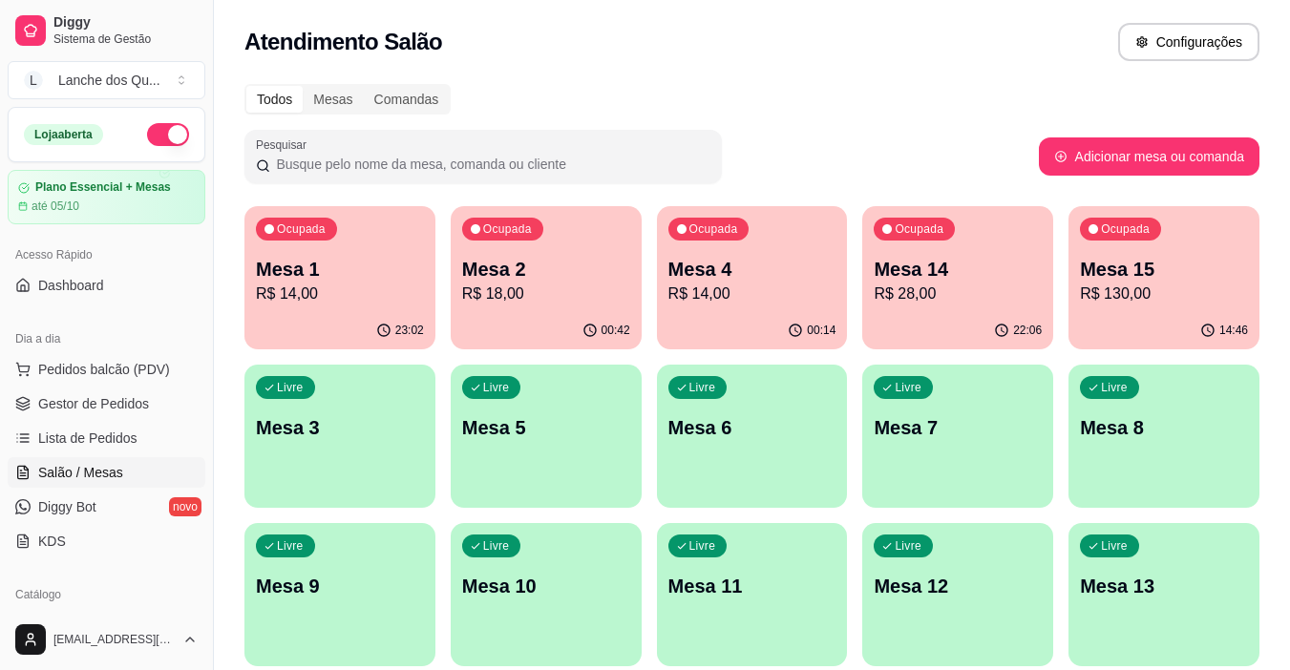
click at [992, 295] on p "R$ 28,00" at bounding box center [958, 294] width 168 height 23
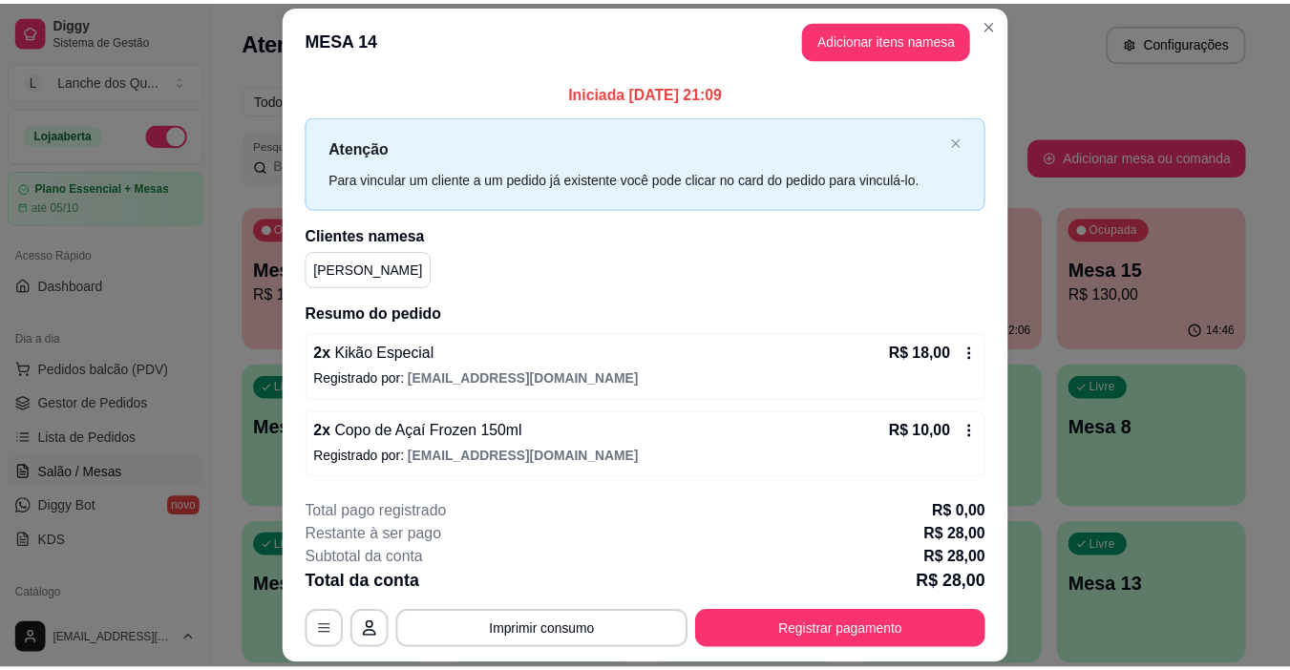
scroll to position [56, 0]
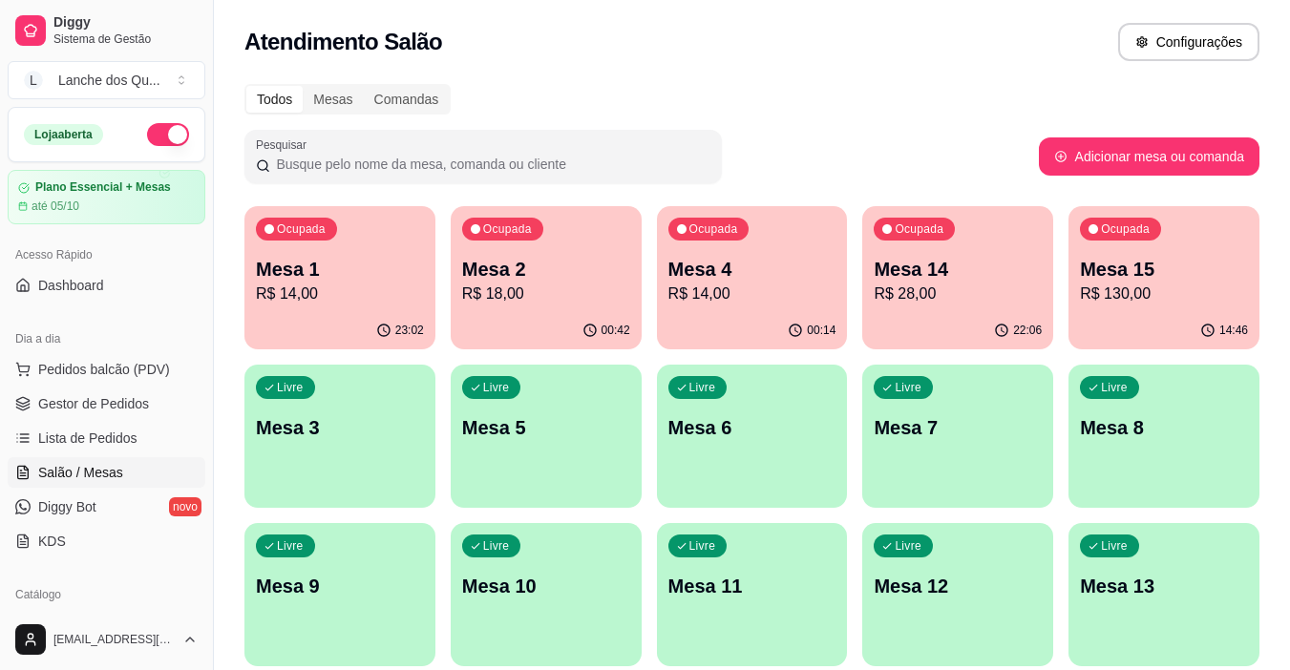
click at [1064, 282] on div "Ocupada Mesa 1 R$ 14,00 23:02 Ocupada Mesa 2 R$ 18,00 00:42 Ocupada Mesa 4 R$ 1…" at bounding box center [751, 436] width 1015 height 460
click at [986, 282] on div "Mesa 14 R$ 28,00" at bounding box center [958, 281] width 168 height 50
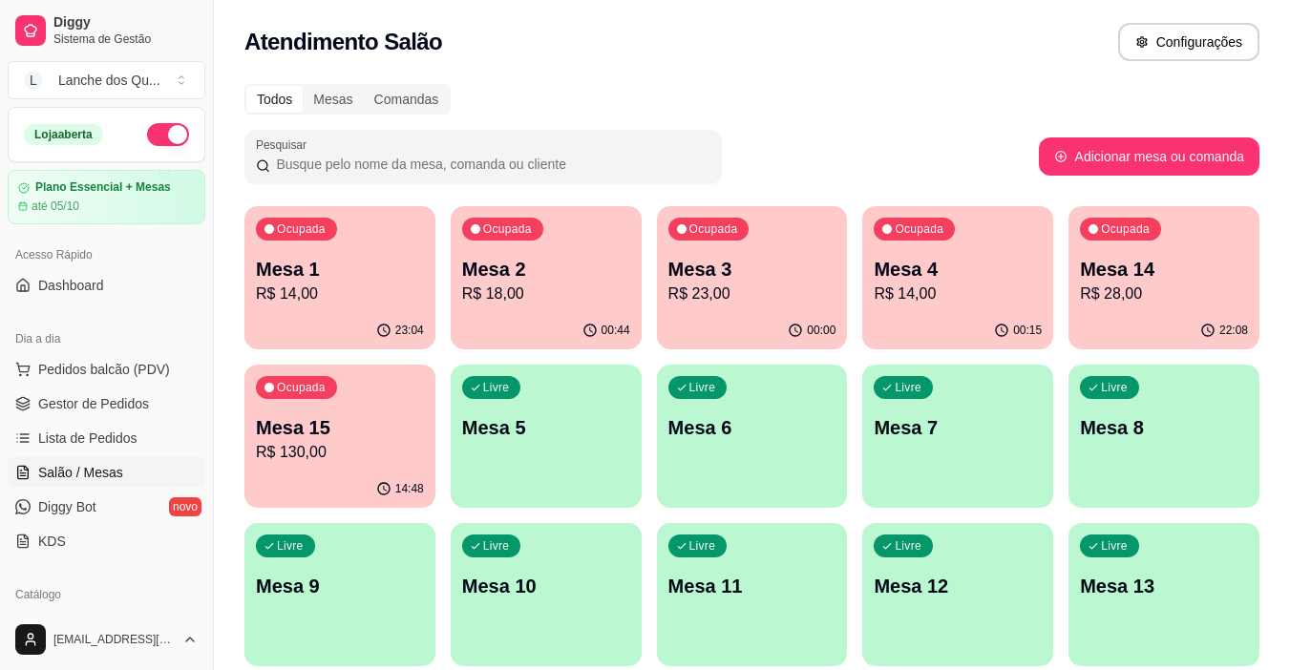
click at [732, 298] on p "R$ 23,00" at bounding box center [752, 294] width 168 height 23
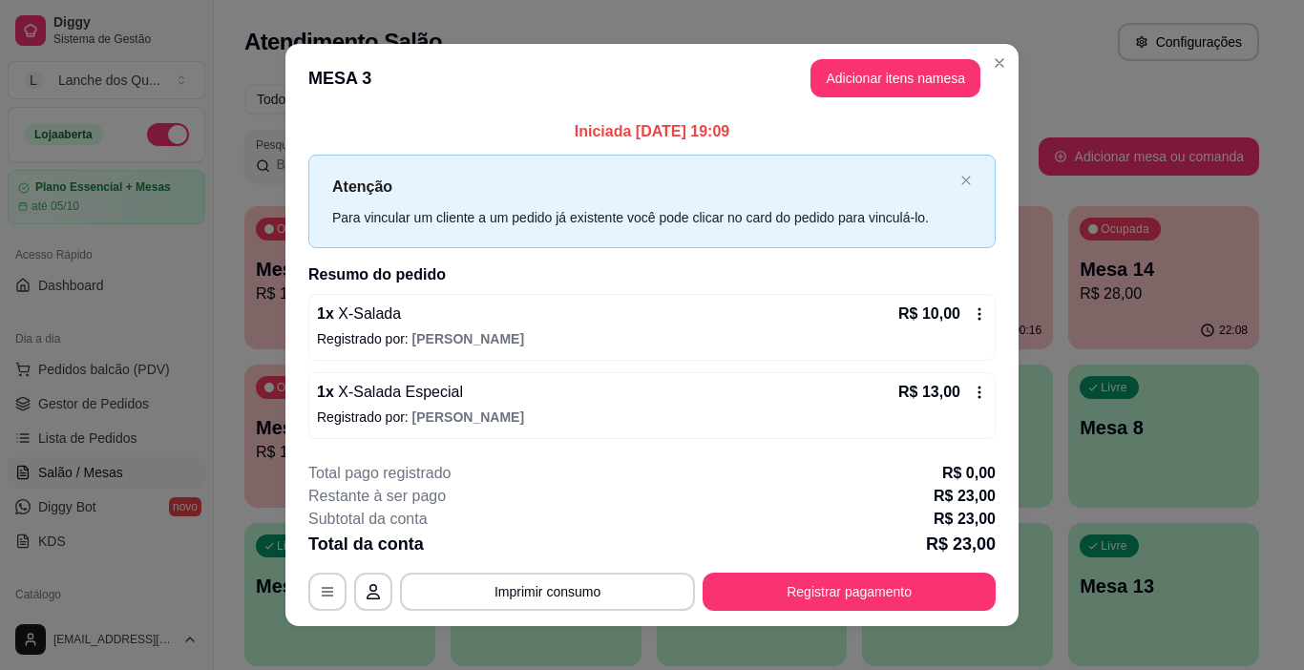
click at [621, 398] on div "1 x X-Salada Especial R$ 13,00" at bounding box center [652, 392] width 670 height 23
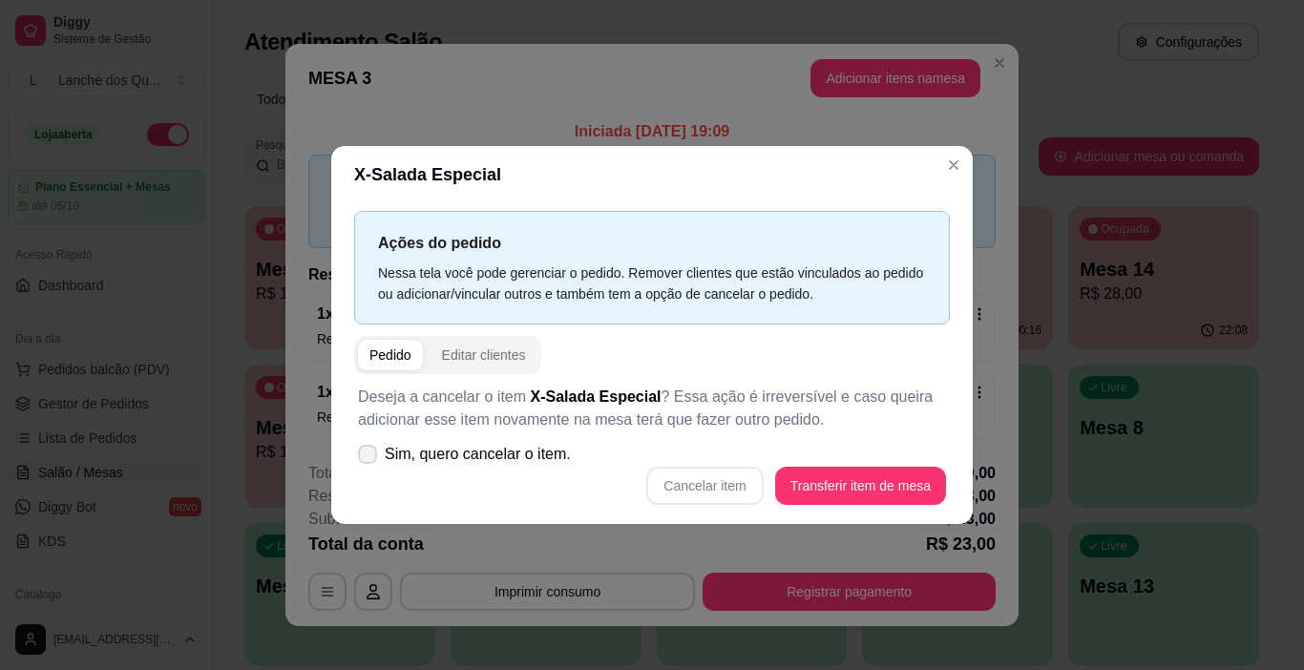
click at [377, 461] on label "Sim, quero cancelar o item." at bounding box center [464, 454] width 228 height 38
click at [370, 461] on input "Sim, quero cancelar o item." at bounding box center [363, 464] width 12 height 12
checkbox input "true"
click at [714, 484] on div "Cancelar item Transferir item de mesa" at bounding box center [652, 486] width 588 height 38
click at [713, 483] on button "Cancelar item" at bounding box center [705, 486] width 114 height 37
